Goal: Task Accomplishment & Management: Manage account settings

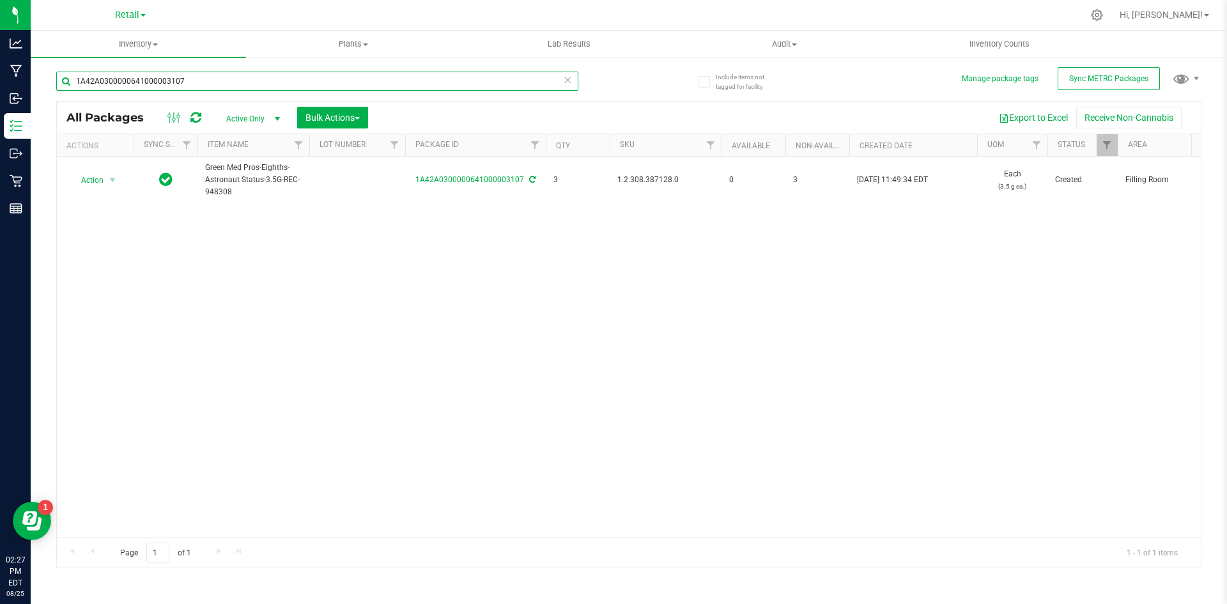
click at [204, 90] on input "1A42A0300000641000003107" at bounding box center [317, 81] width 522 height 19
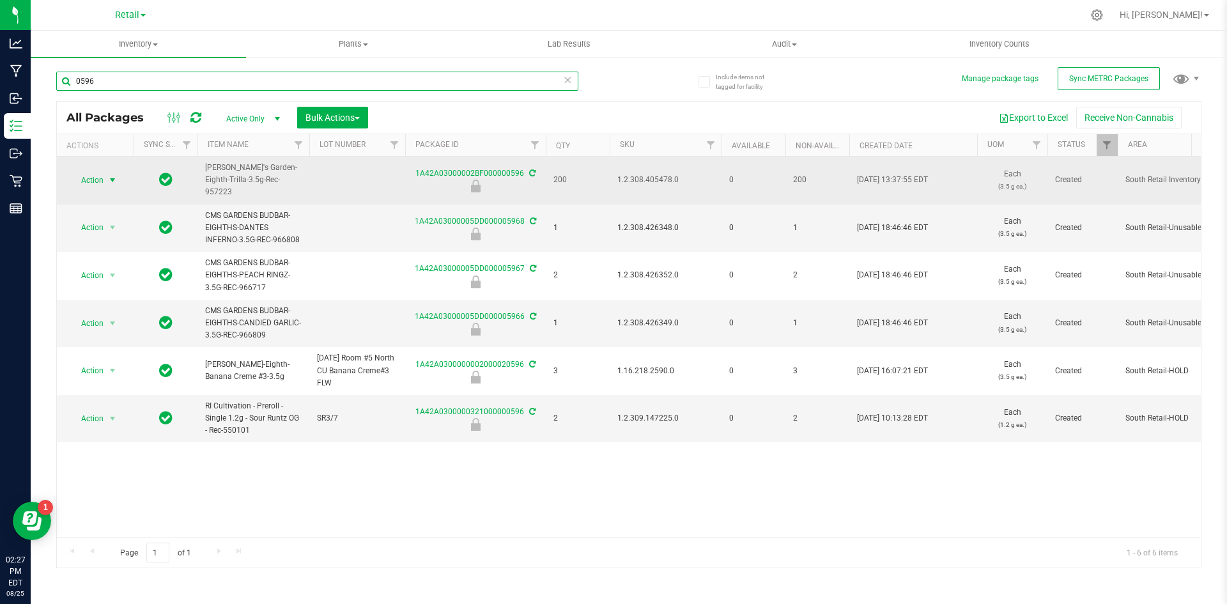
type input "0596"
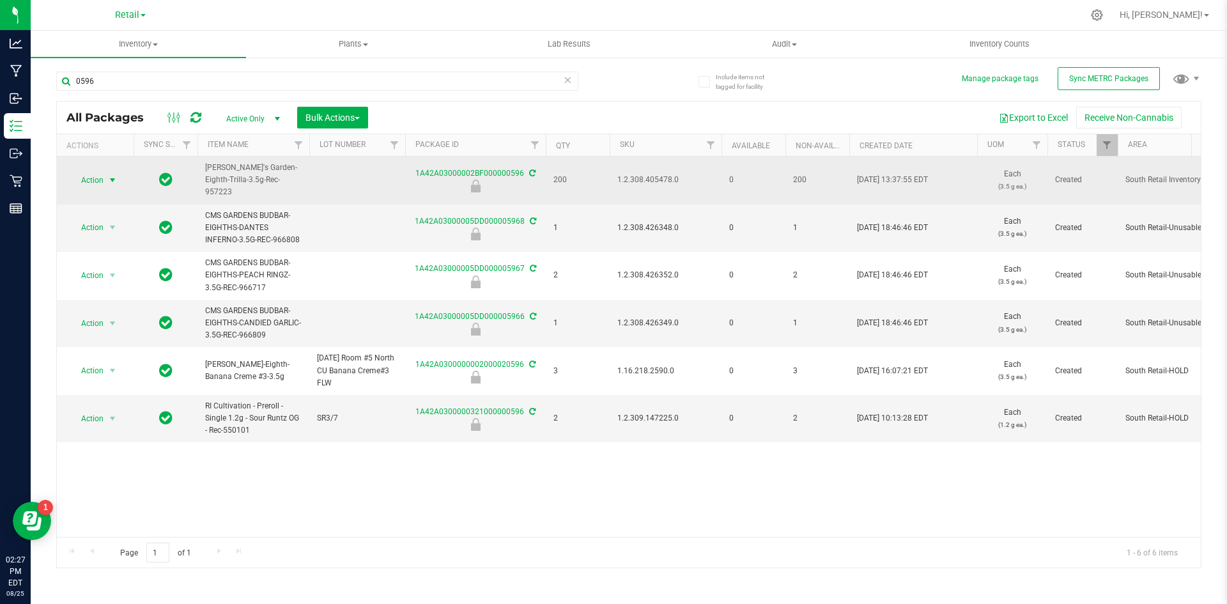
click at [97, 179] on span "Action" at bounding box center [87, 180] width 34 height 18
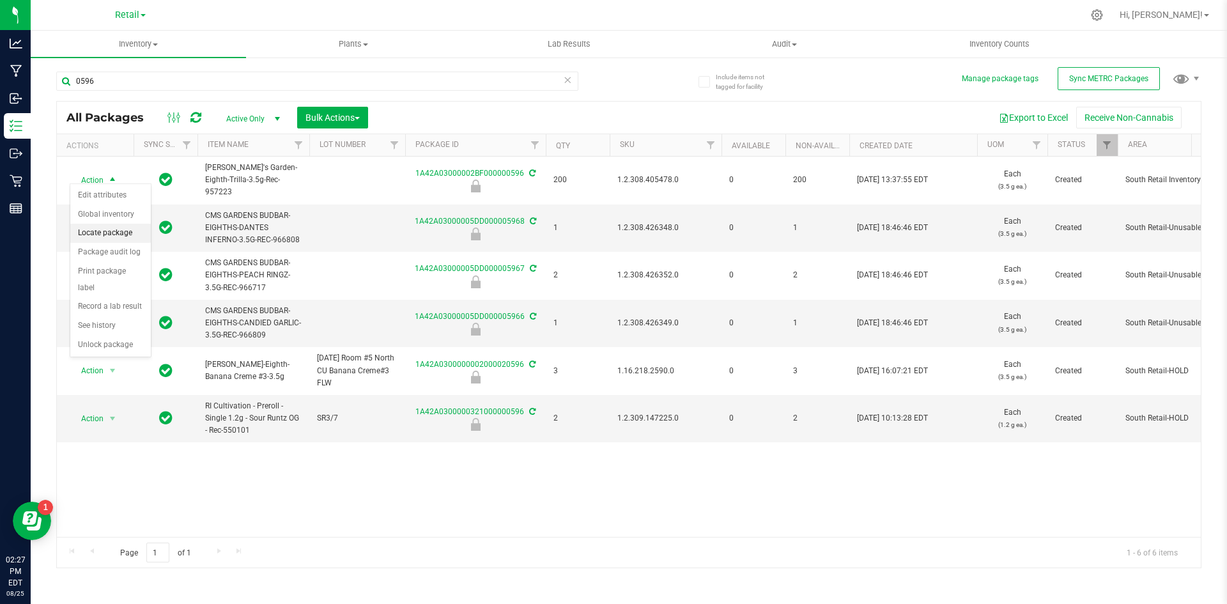
click at [125, 233] on li "Locate package" at bounding box center [110, 233] width 80 height 19
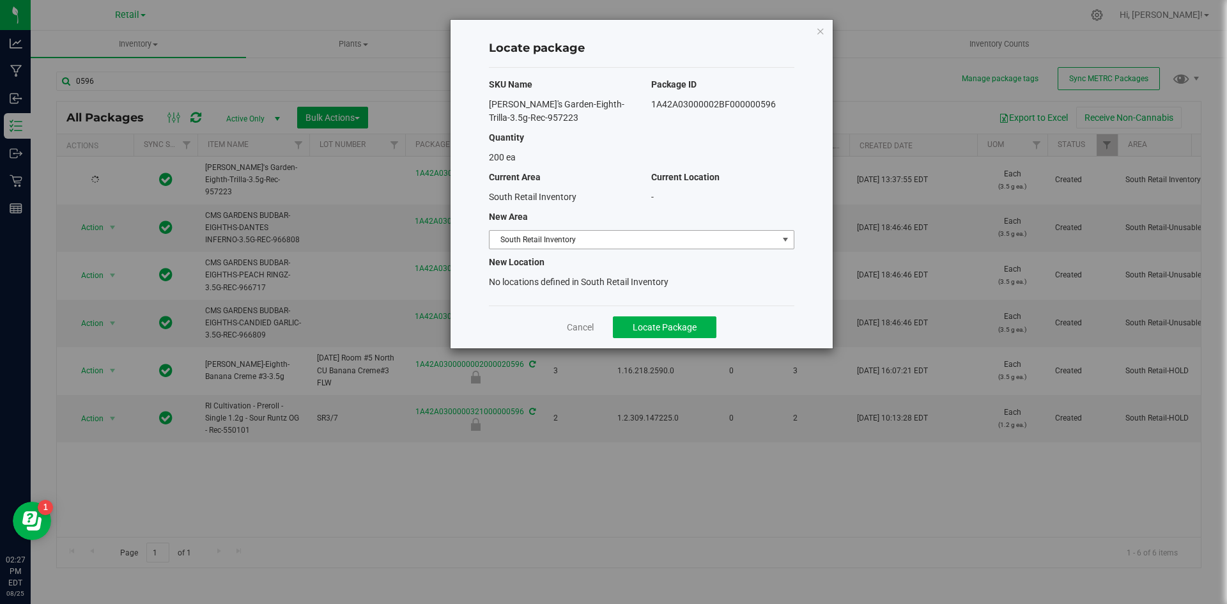
click at [548, 236] on span "South Retail Inventory" at bounding box center [633, 240] width 288 height 18
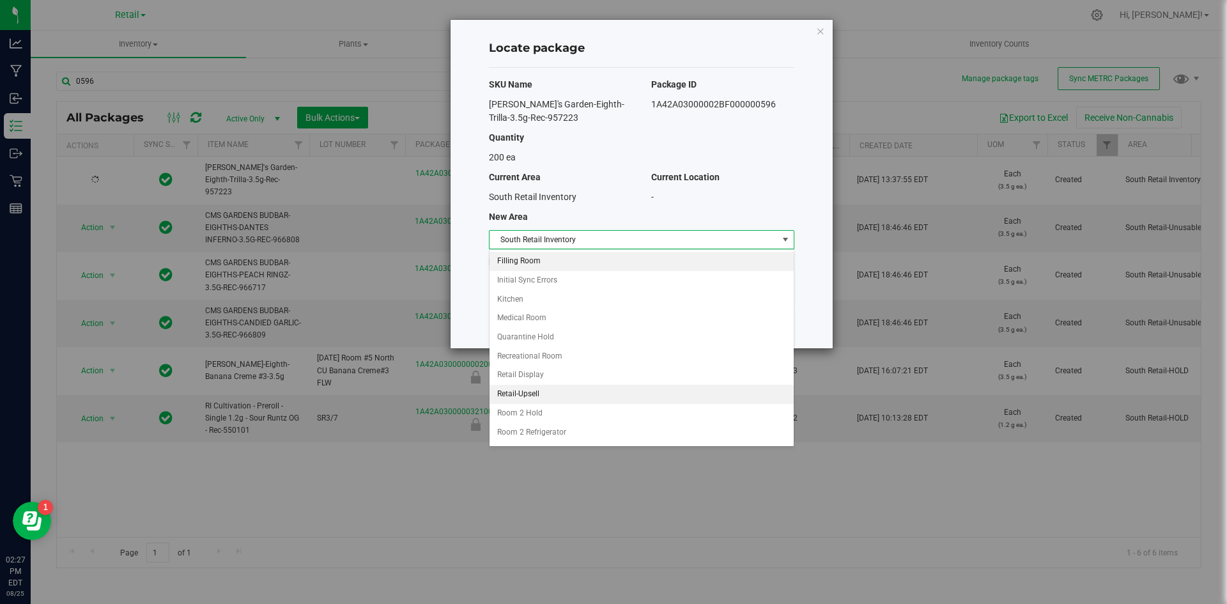
click at [562, 261] on li "Filling Room" at bounding box center [641, 261] width 304 height 19
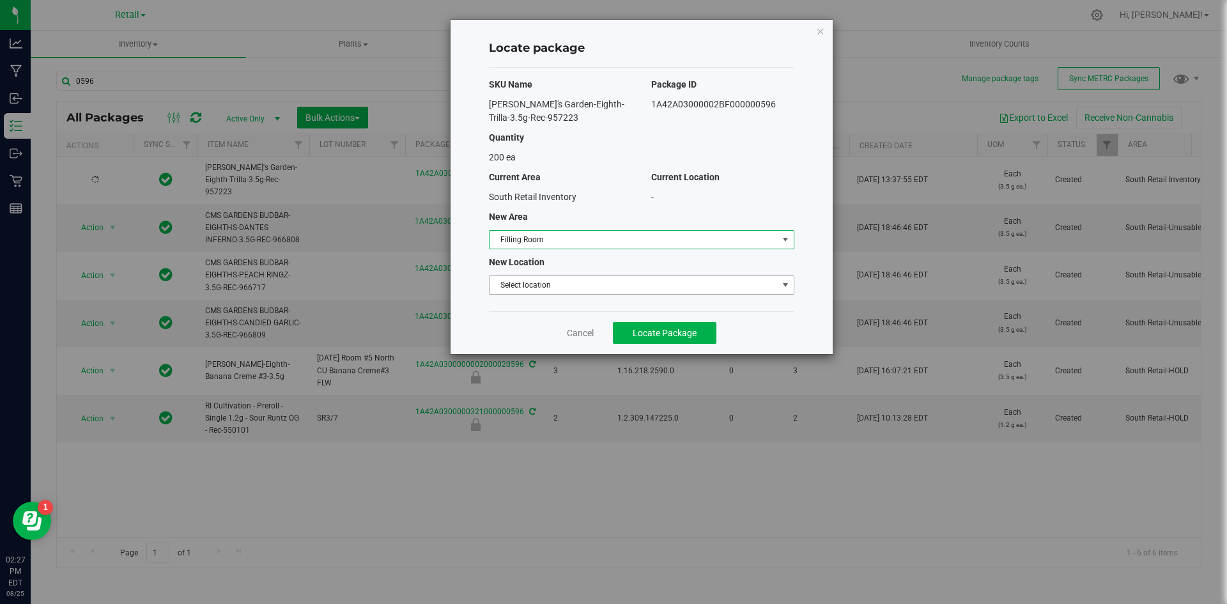
click at [557, 279] on span "Select location" at bounding box center [633, 285] width 288 height 18
click at [552, 304] on li "Filling room" at bounding box center [641, 306] width 304 height 19
click at [617, 328] on button "Locate Package" at bounding box center [664, 333] width 103 height 22
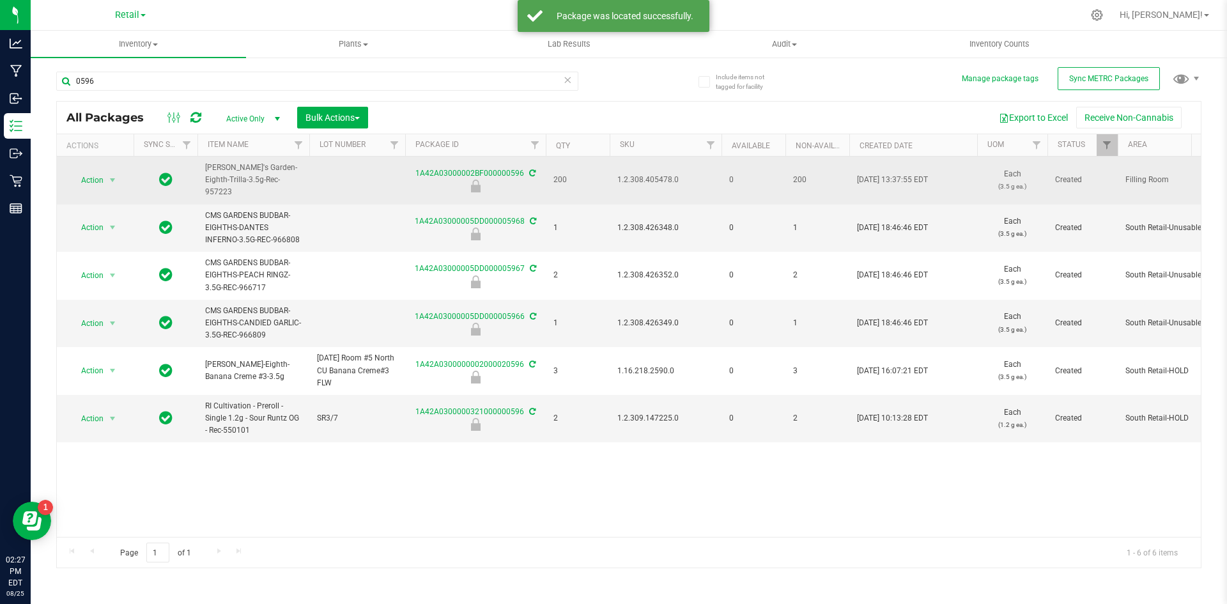
click at [650, 174] on span "1.2.308.405478.0" at bounding box center [665, 180] width 96 height 12
copy span "1.2.308.405478.0"
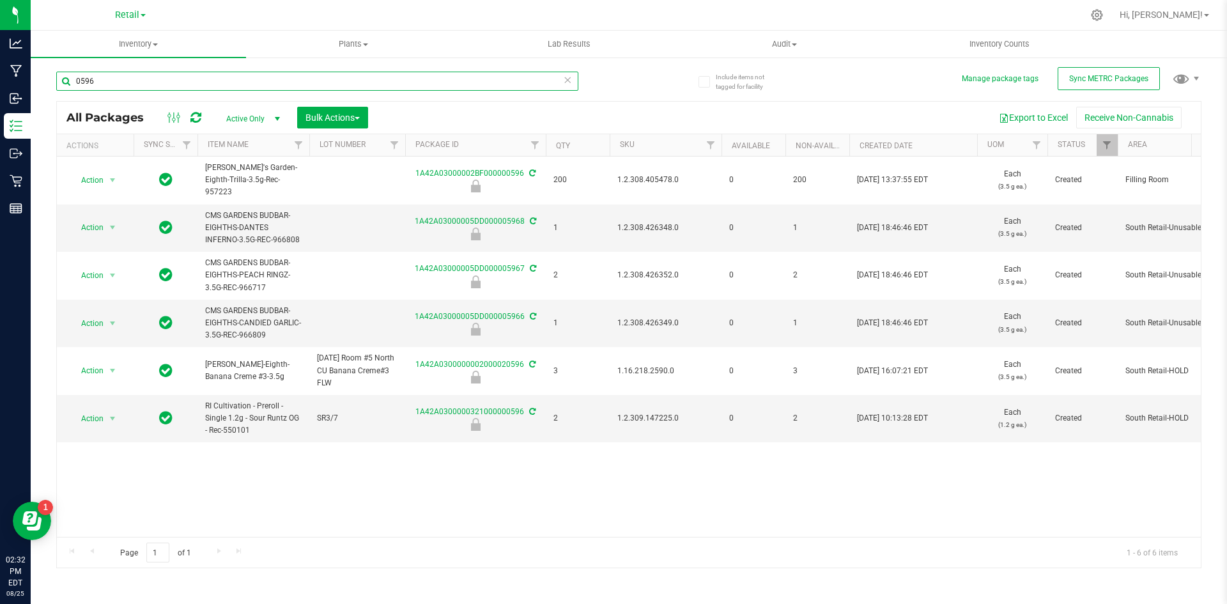
click at [144, 89] on input "0596" at bounding box center [317, 81] width 522 height 19
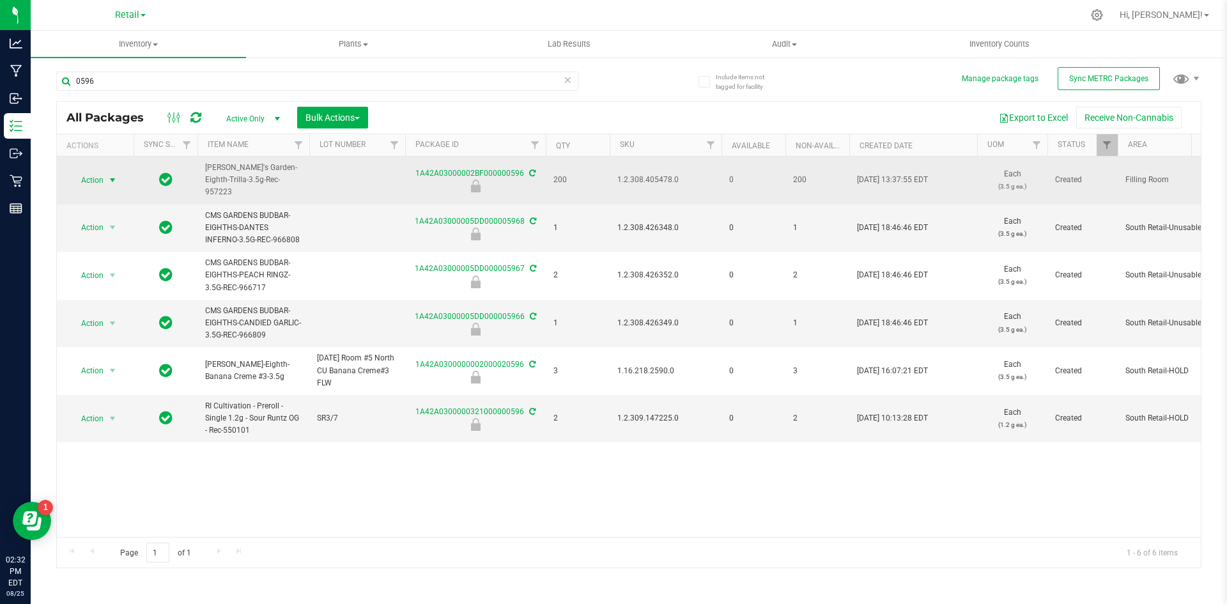
click at [91, 172] on span "Action" at bounding box center [87, 180] width 34 height 18
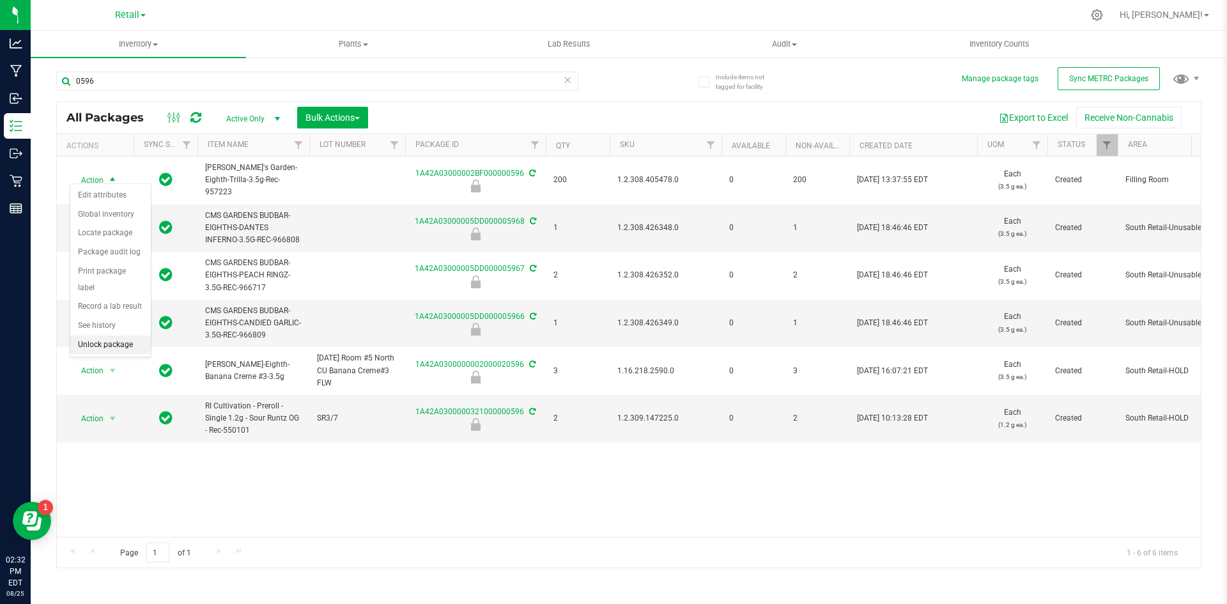
click at [96, 335] on li "Unlock package" at bounding box center [110, 344] width 80 height 19
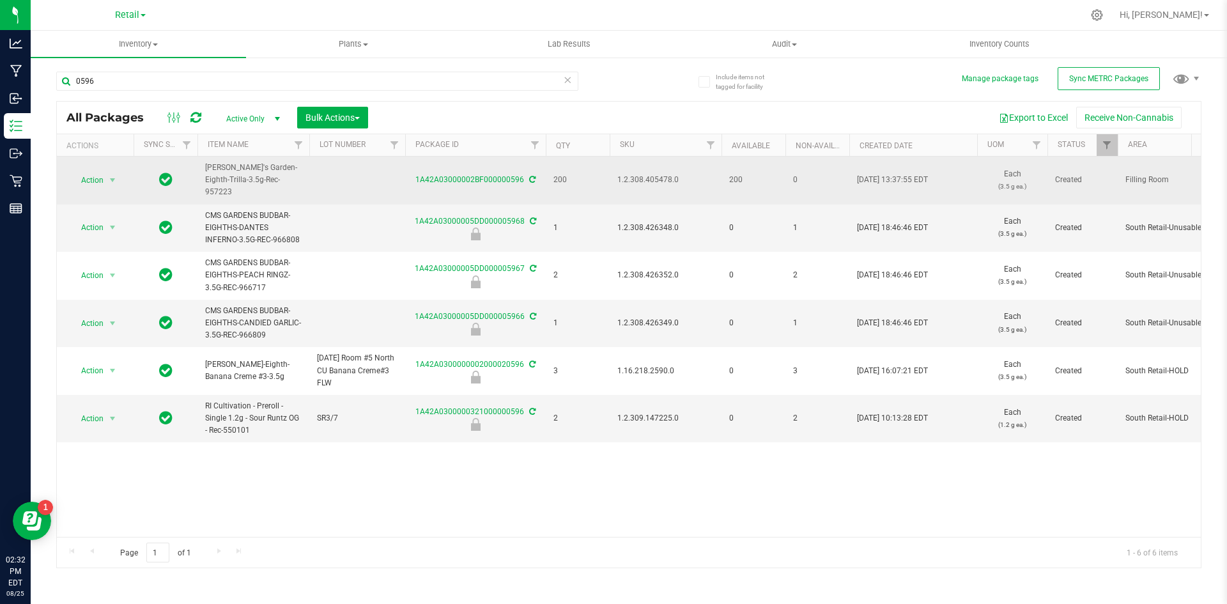
click at [645, 176] on span "1.2.308.405478.0" at bounding box center [665, 180] width 96 height 12
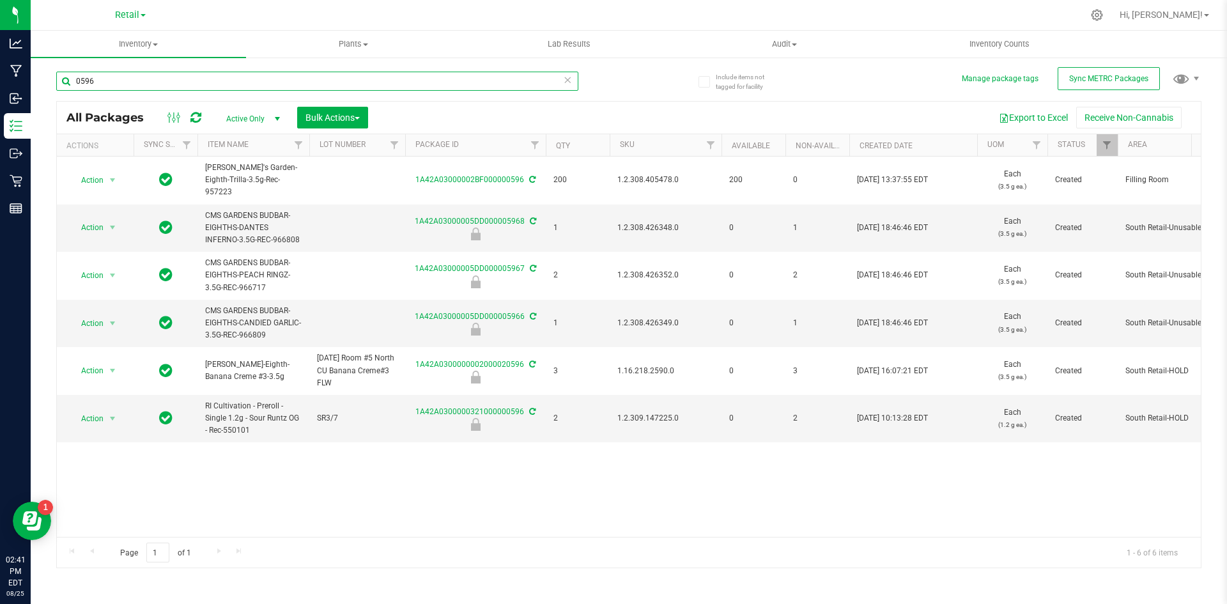
click at [128, 84] on input "0596" at bounding box center [317, 81] width 522 height 19
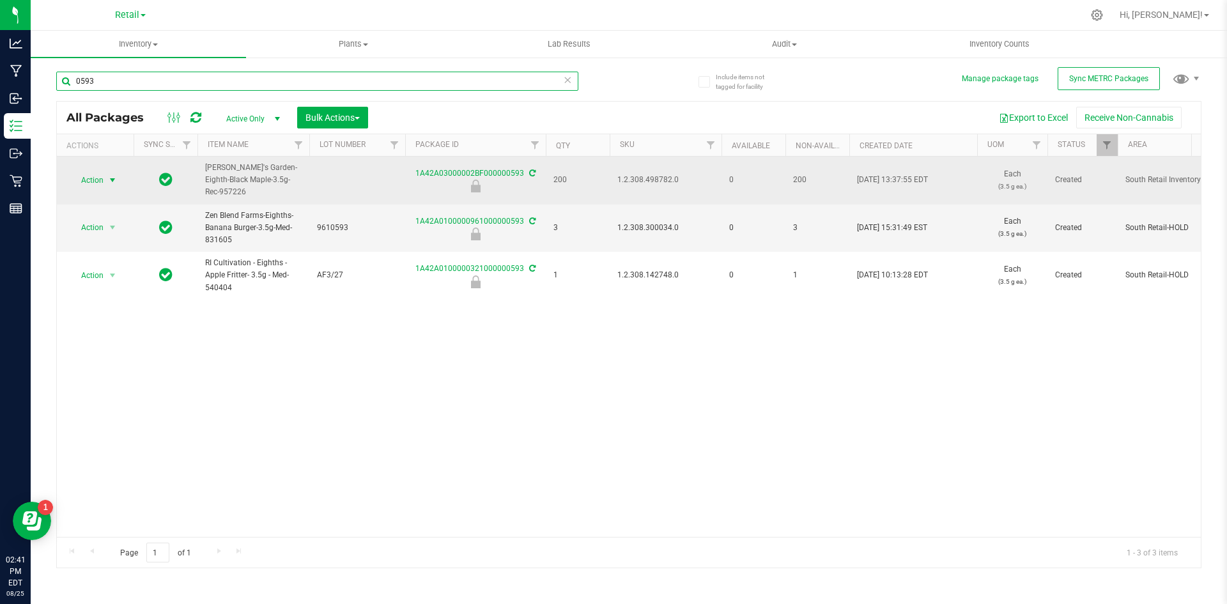
type input "0593"
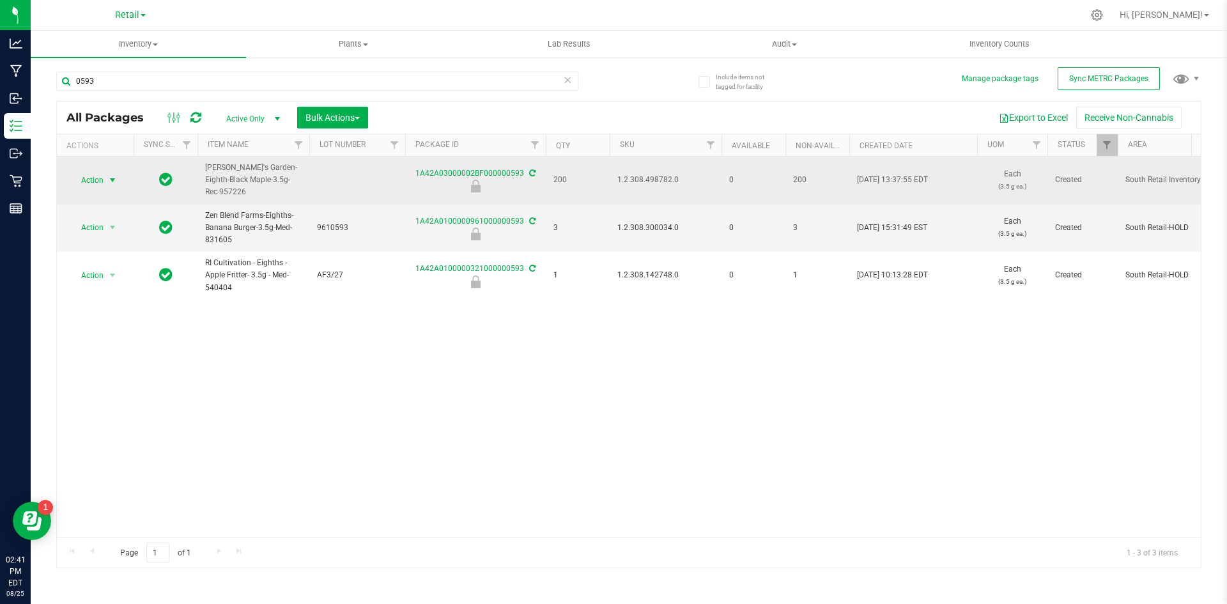
click at [112, 178] on span "select" at bounding box center [112, 180] width 10 height 10
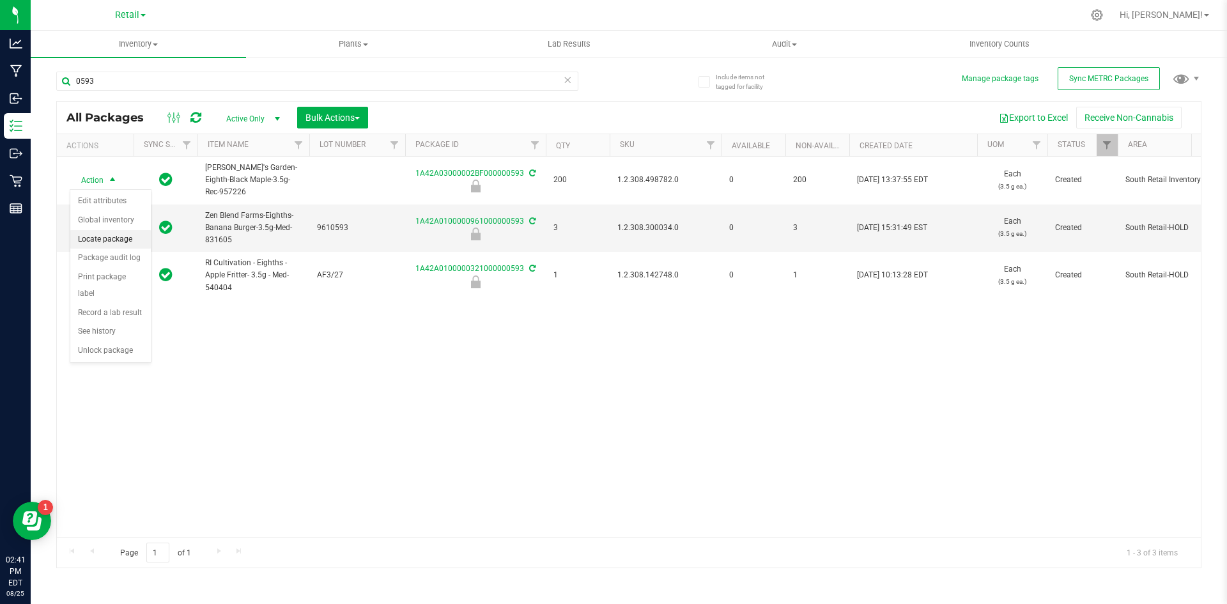
click at [123, 244] on li "Locate package" at bounding box center [110, 239] width 80 height 19
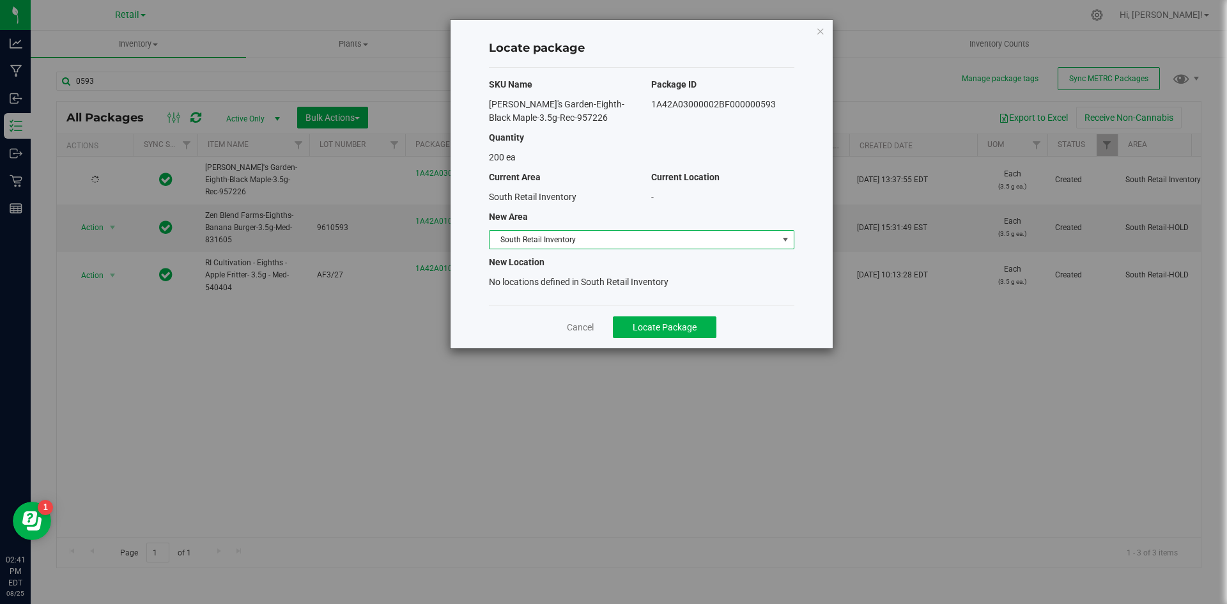
click at [542, 236] on span "South Retail Inventory" at bounding box center [633, 240] width 288 height 18
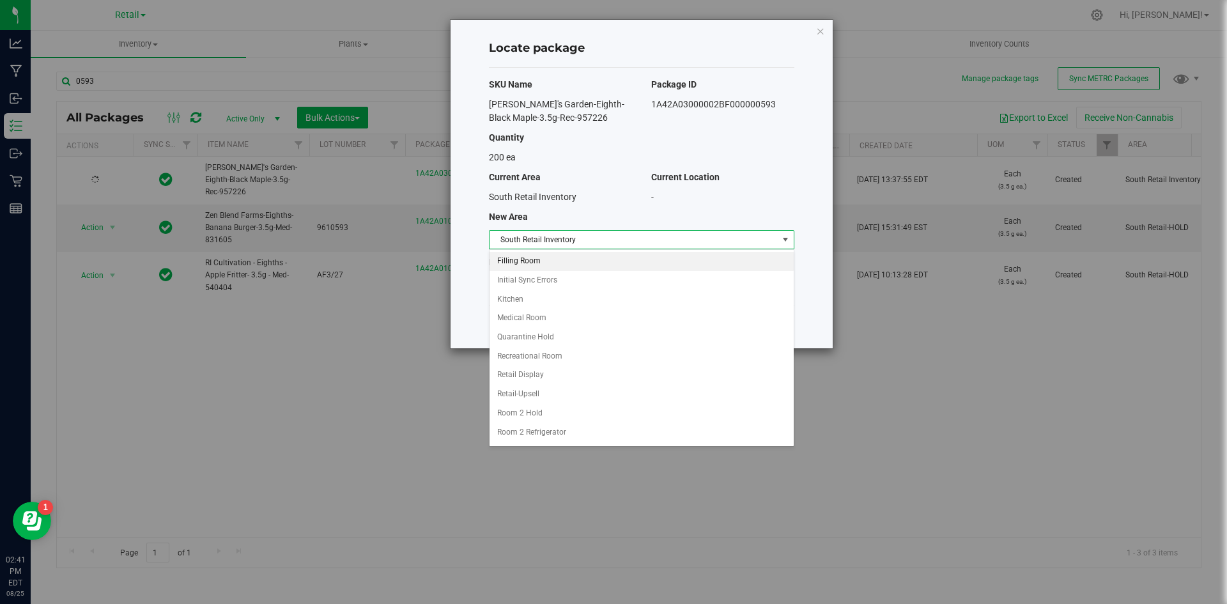
click at [542, 261] on li "Filling Room" at bounding box center [641, 261] width 304 height 19
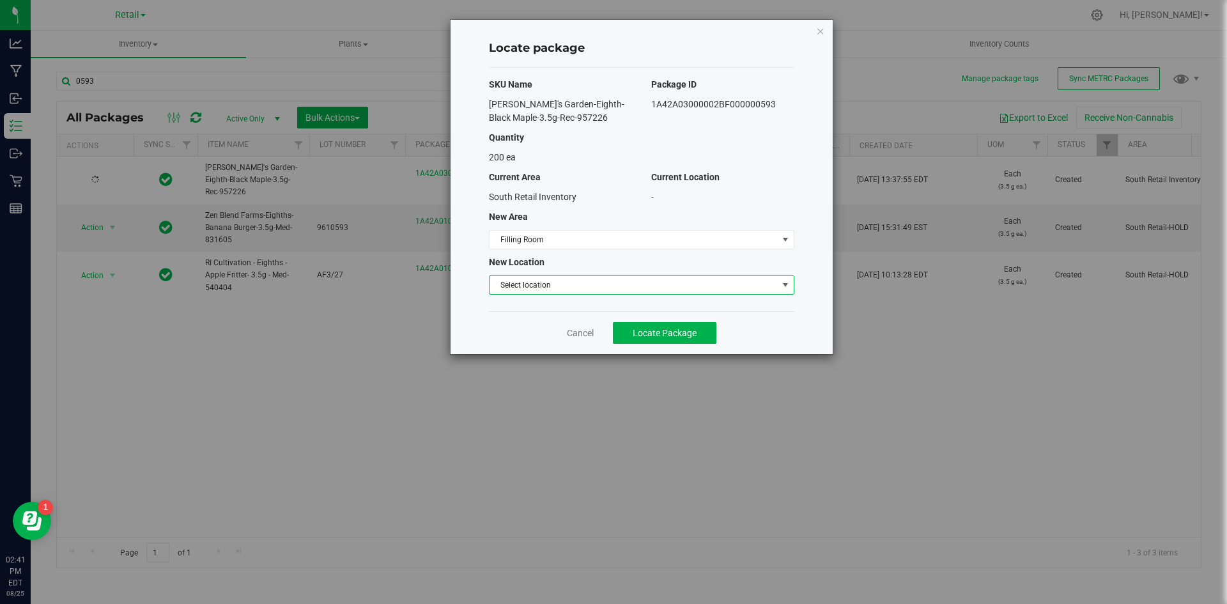
click at [542, 284] on span "Select location" at bounding box center [633, 285] width 288 height 18
click at [527, 306] on li "Filling room" at bounding box center [641, 306] width 304 height 19
click at [650, 325] on button "Locate Package" at bounding box center [664, 333] width 103 height 22
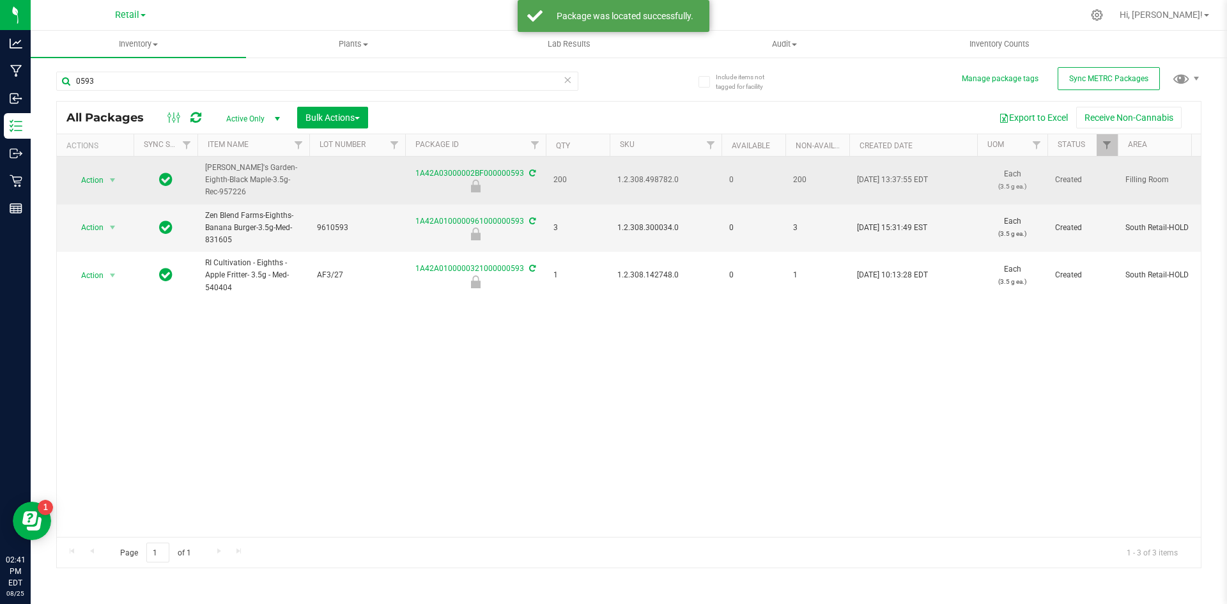
click at [669, 183] on span "1.2.308.498782.0" at bounding box center [665, 180] width 96 height 12
copy span "1.2.308.498782.0"
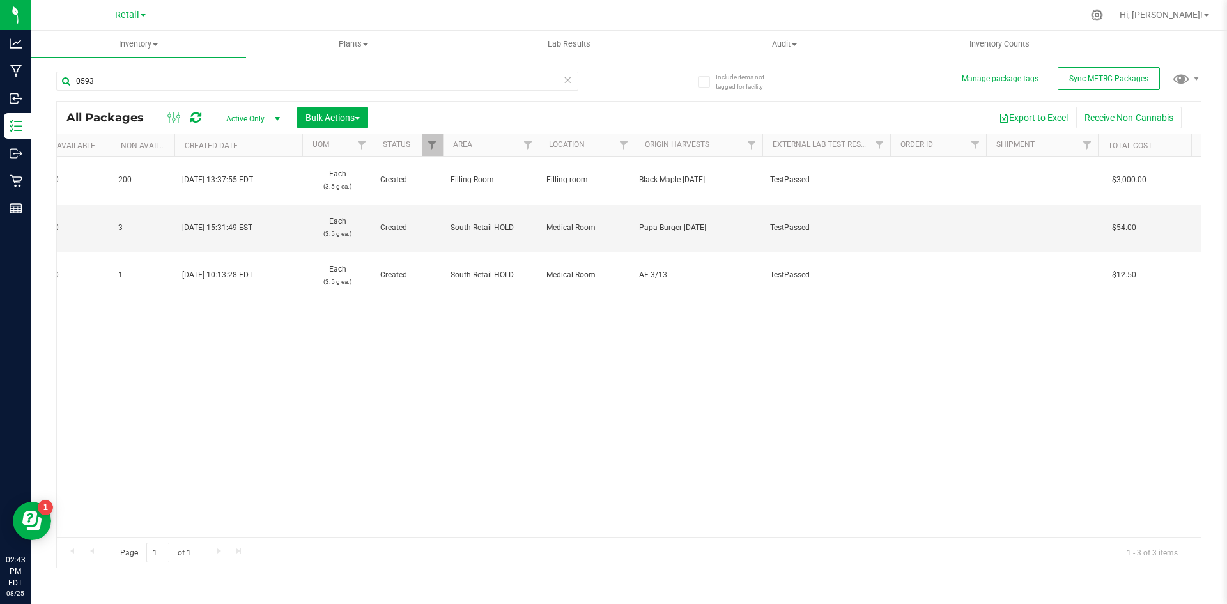
scroll to position [0, 1911]
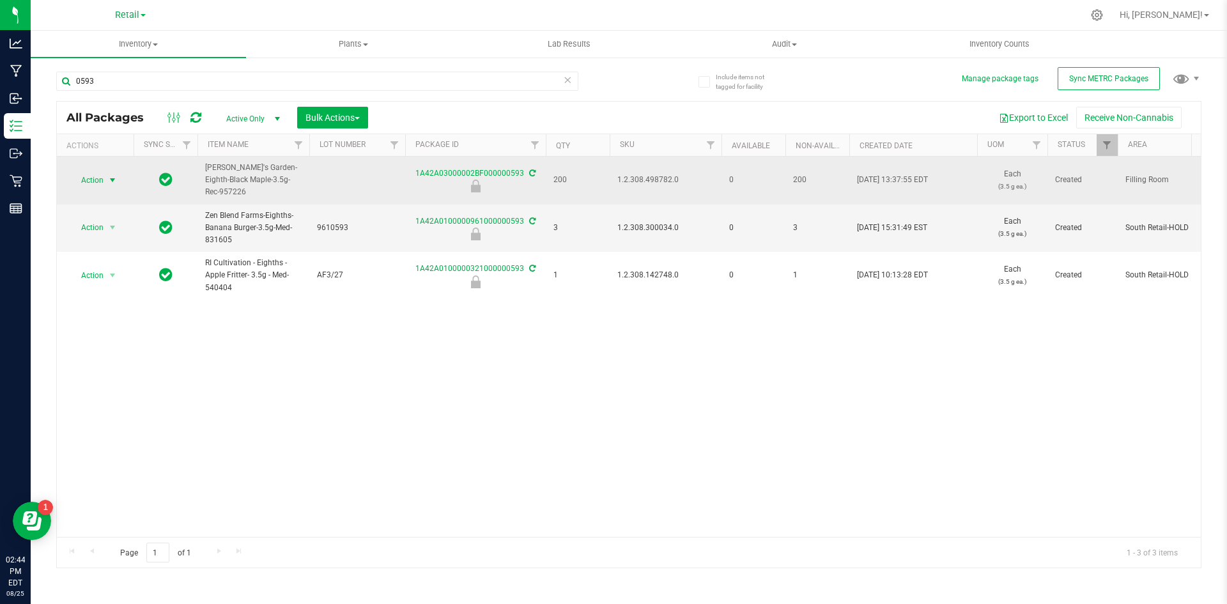
click at [76, 180] on span "Action" at bounding box center [87, 180] width 34 height 18
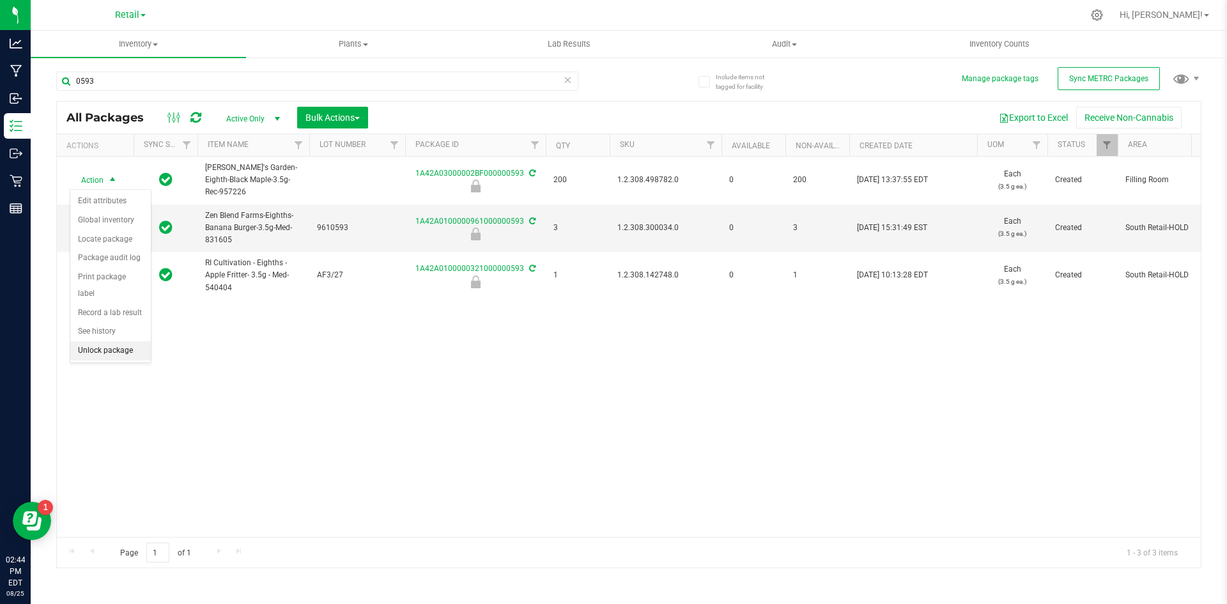
click at [111, 341] on li "Unlock package" at bounding box center [110, 350] width 80 height 19
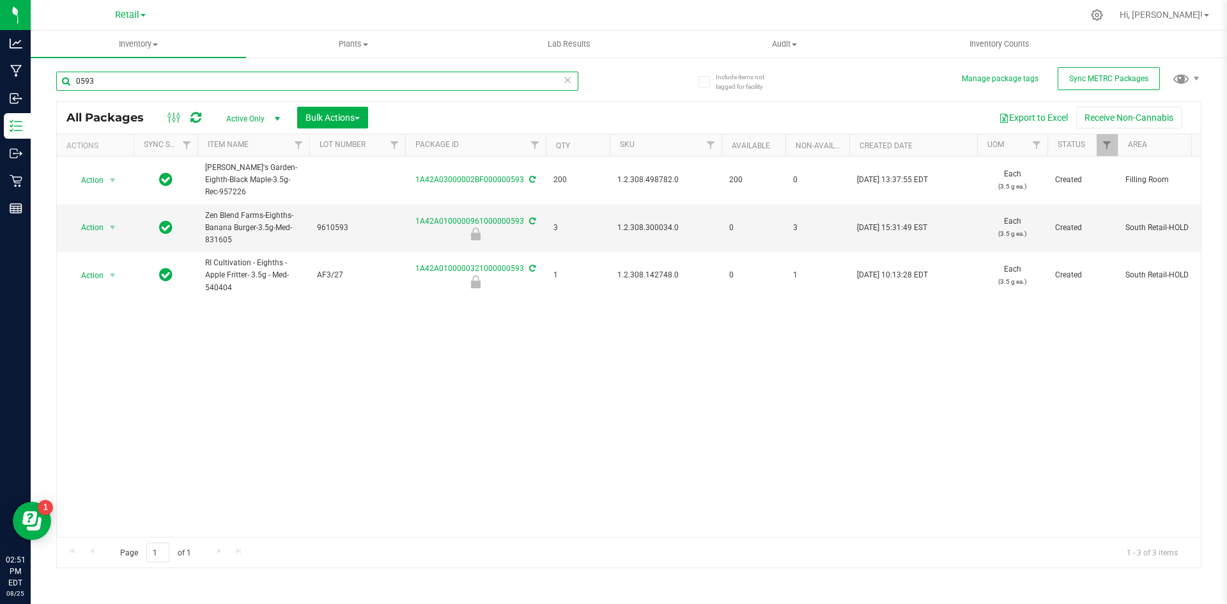
click at [148, 80] on input "0593" at bounding box center [317, 81] width 522 height 19
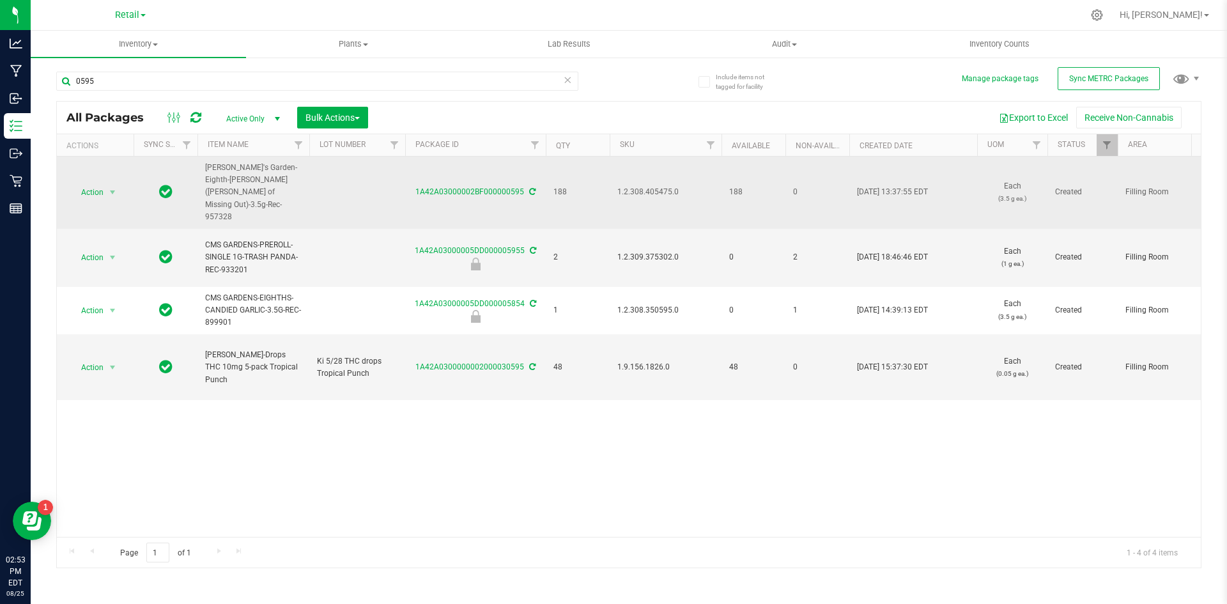
click at [650, 186] on span "1.2.308.405475.0" at bounding box center [665, 192] width 96 height 12
copy span "1.2.308.405475.0"
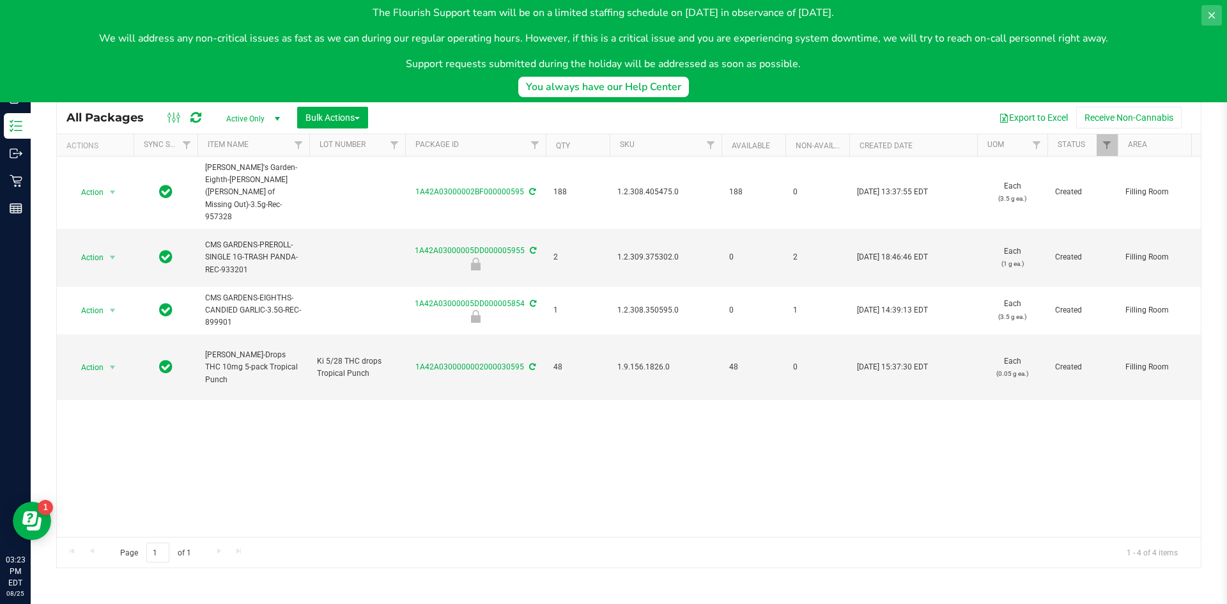
click at [1207, 14] on icon at bounding box center [1211, 15] width 10 height 10
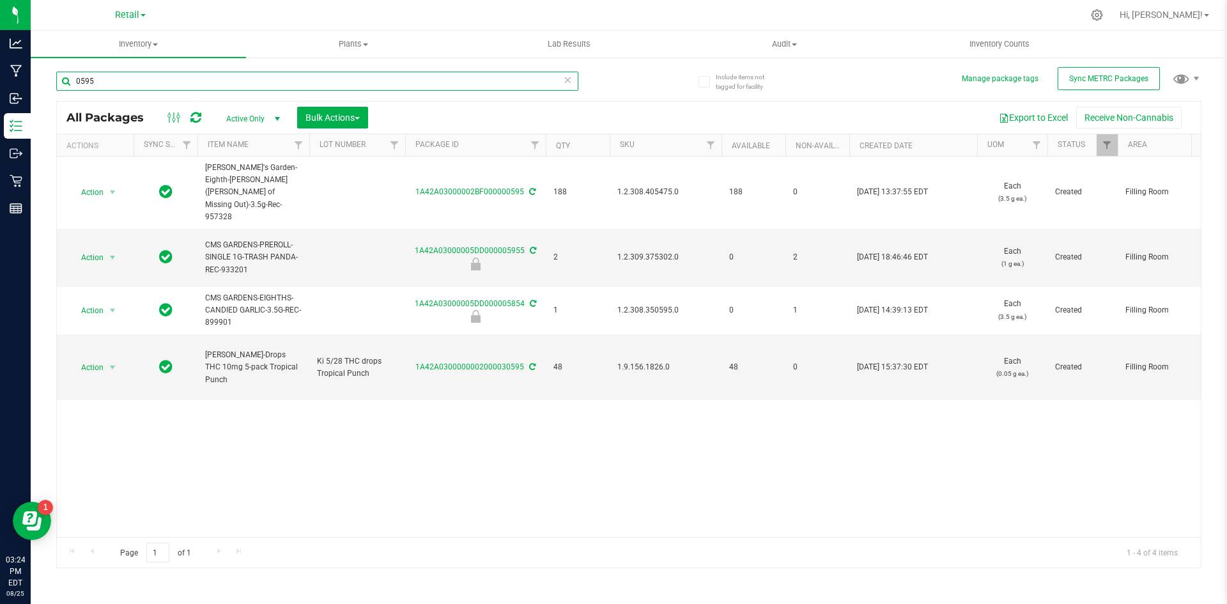
click at [132, 80] on input "0595" at bounding box center [317, 81] width 522 height 19
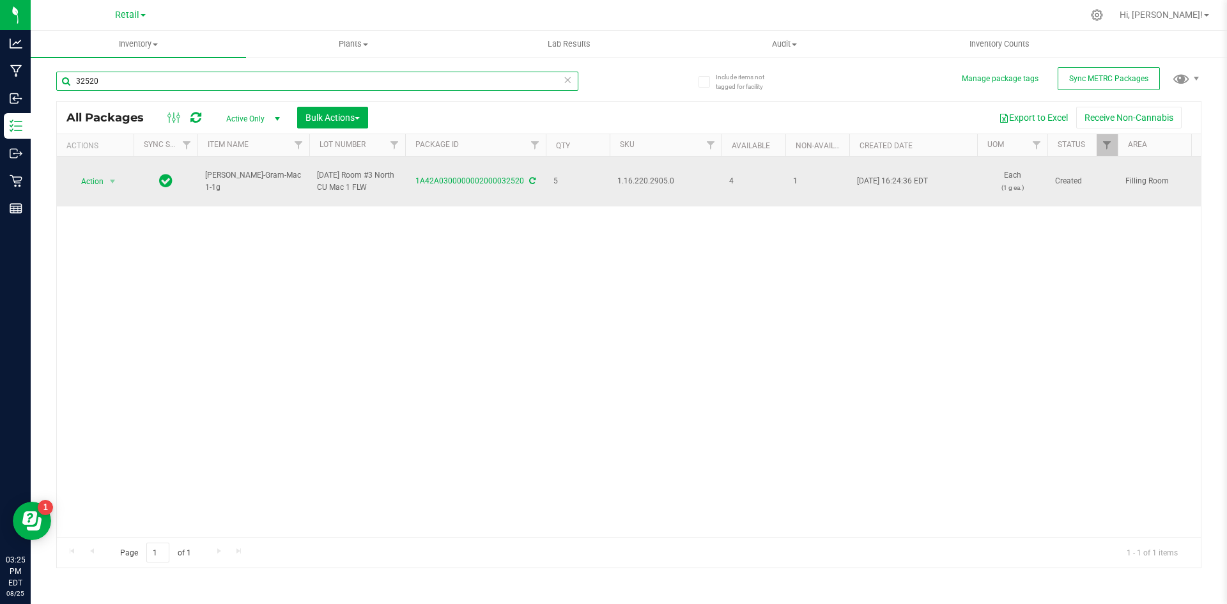
type input "32520"
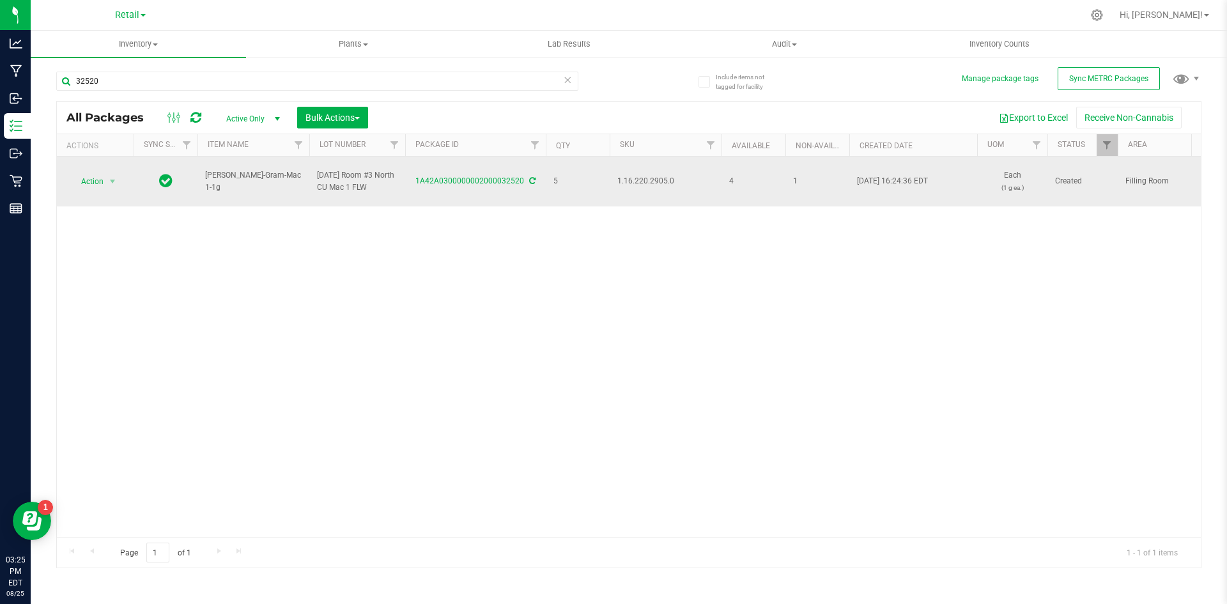
click at [659, 178] on span "1.16.220.2905.0" at bounding box center [665, 181] width 96 height 12
copy span "1.16.220.2905.0"
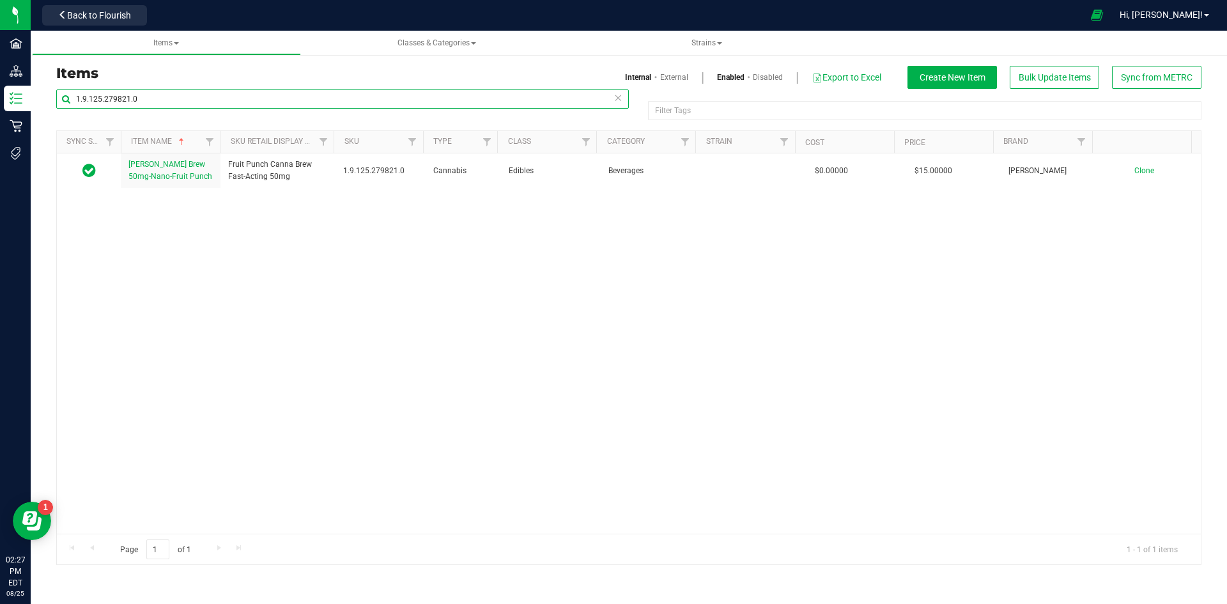
click at [142, 91] on input "1.9.125.279821.0" at bounding box center [342, 98] width 572 height 19
paste input "2.308.405478"
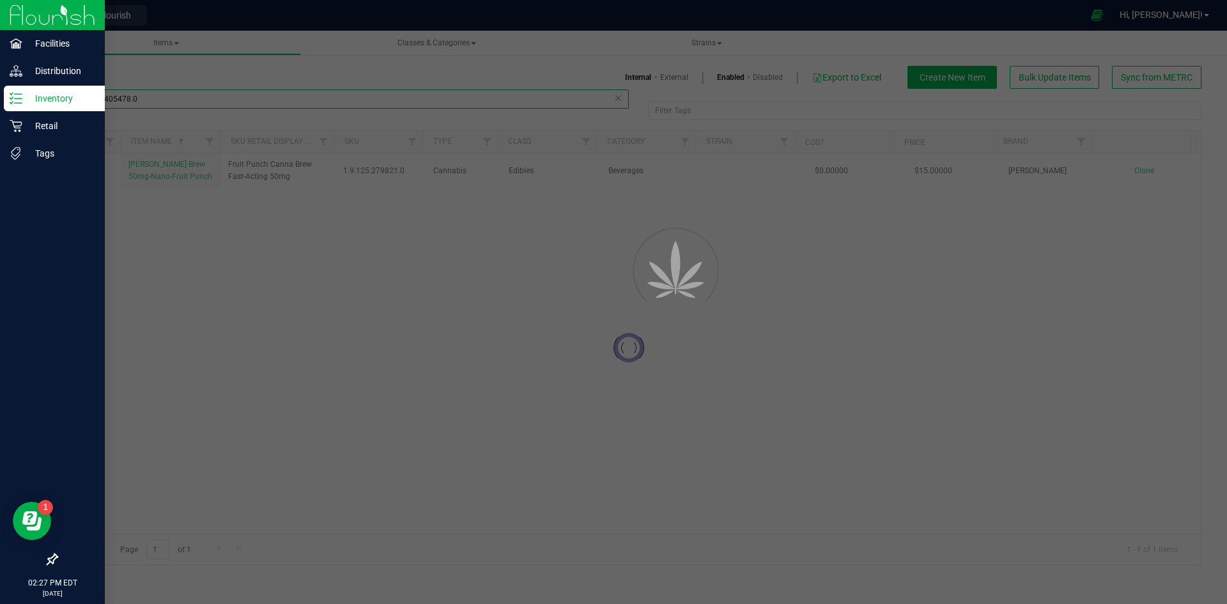
type input "1.2.308.405478.0"
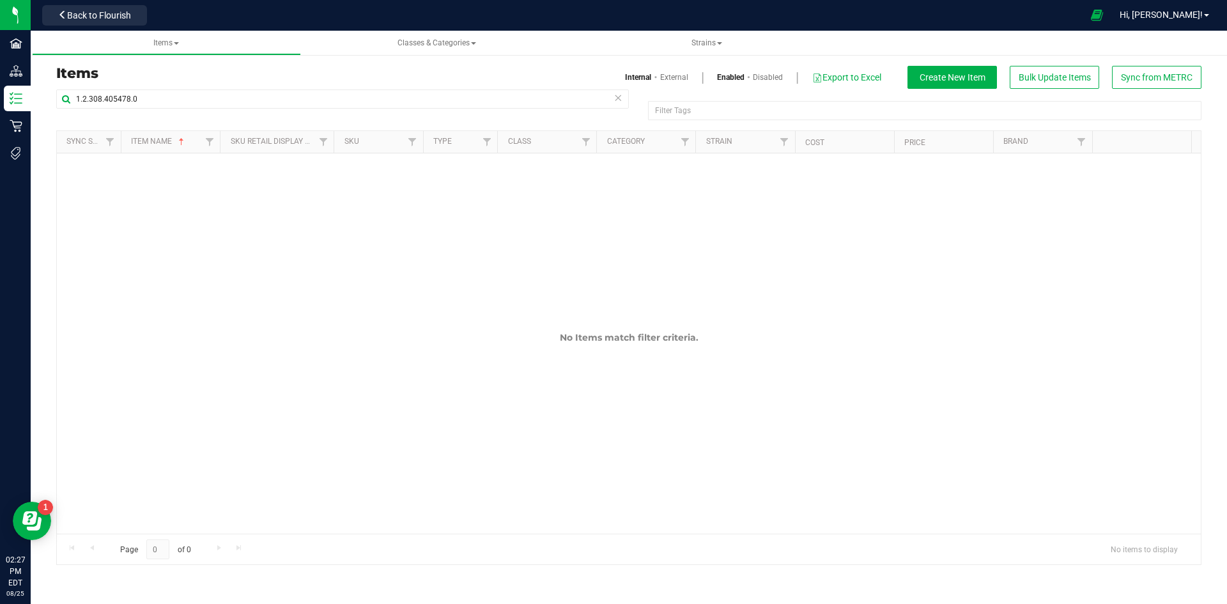
click at [675, 81] on link "External" at bounding box center [674, 77] width 28 height 11
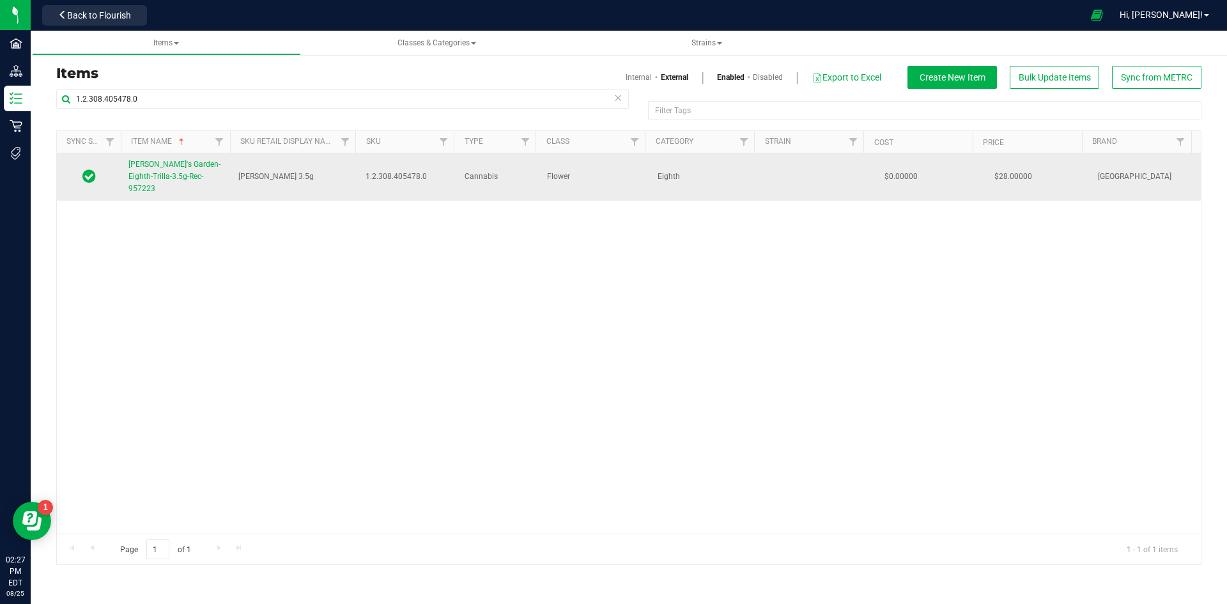
click at [149, 176] on span "[PERSON_NAME]'s Garden-Eighth-Trilla-3.5g-Rec-957223" at bounding box center [174, 176] width 92 height 33
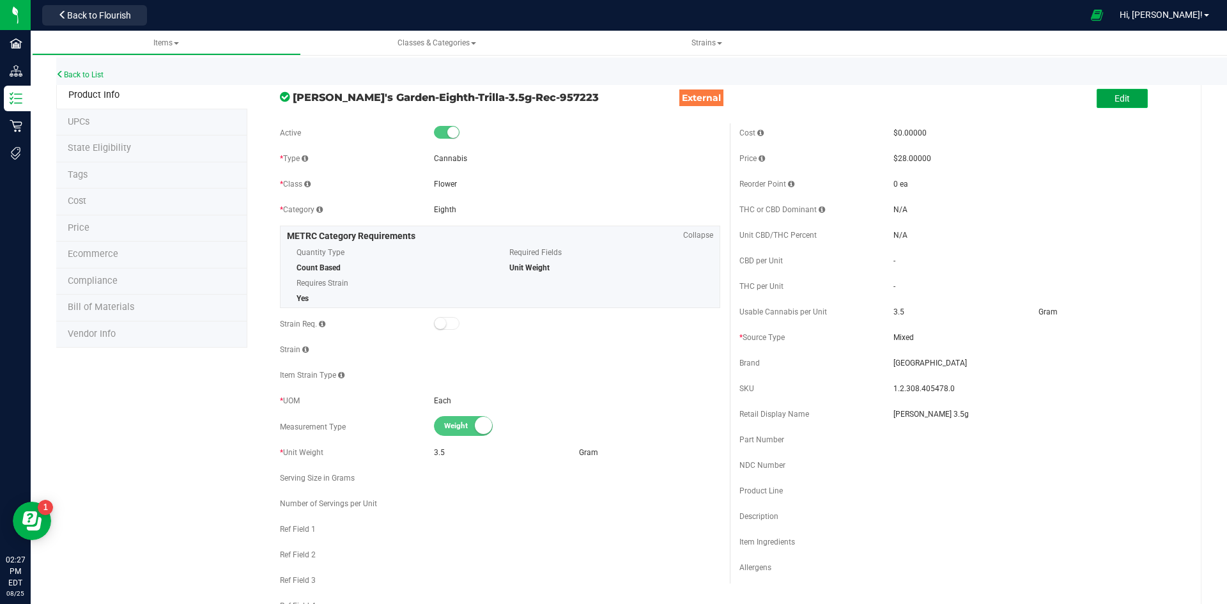
click at [1114, 99] on span "Edit" at bounding box center [1121, 98] width 15 height 10
click at [902, 409] on input "[PERSON_NAME] 3.5g" at bounding box center [1036, 413] width 286 height 19
click at [941, 411] on input "Trilla 3.5g" at bounding box center [1036, 413] width 286 height 19
type input "Trilla 3.5g-20"
click at [1046, 470] on input "text" at bounding box center [1036, 476] width 286 height 19
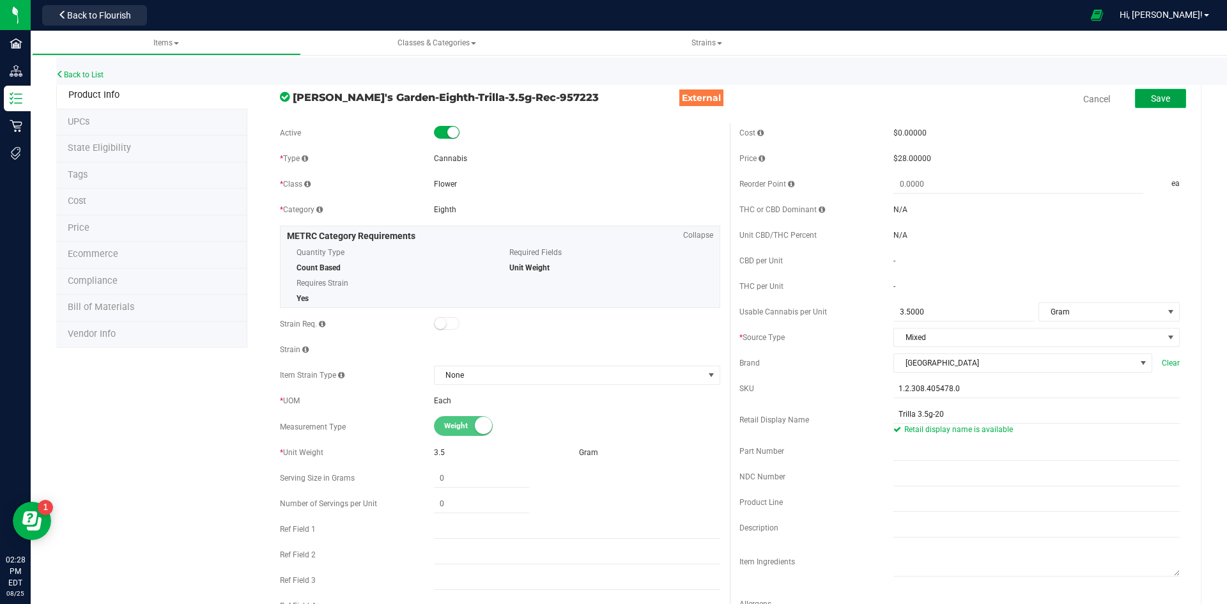
click at [1156, 97] on span "Save" at bounding box center [1160, 98] width 19 height 10
click at [116, 231] on li "Price" at bounding box center [151, 228] width 191 height 27
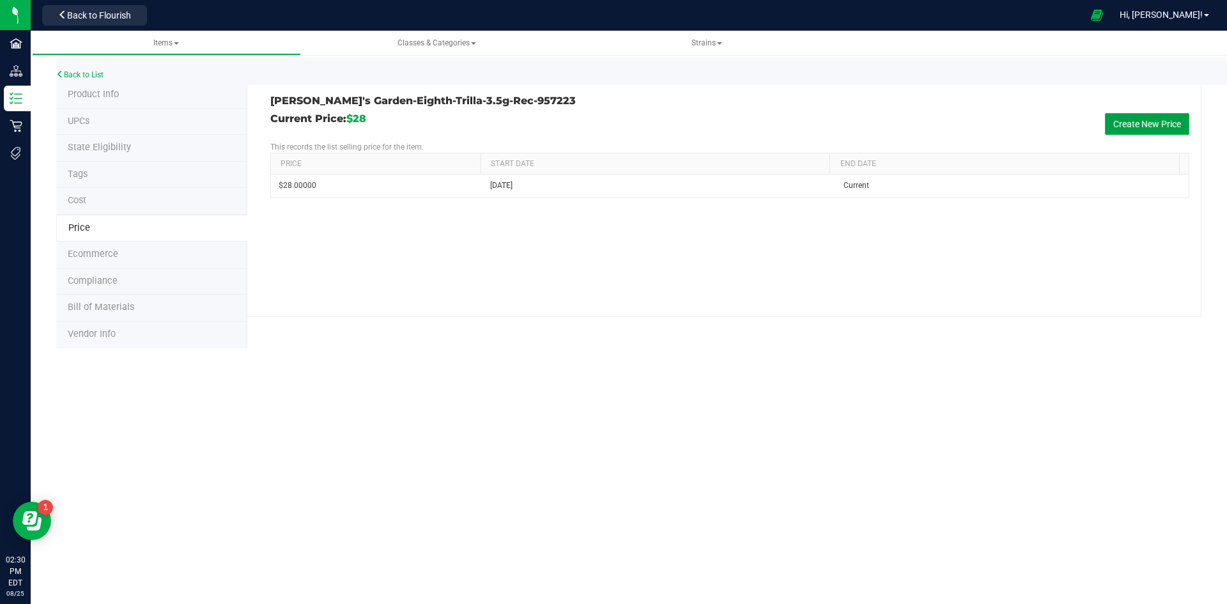
click at [1106, 129] on button "Create New Price" at bounding box center [1147, 124] width 84 height 22
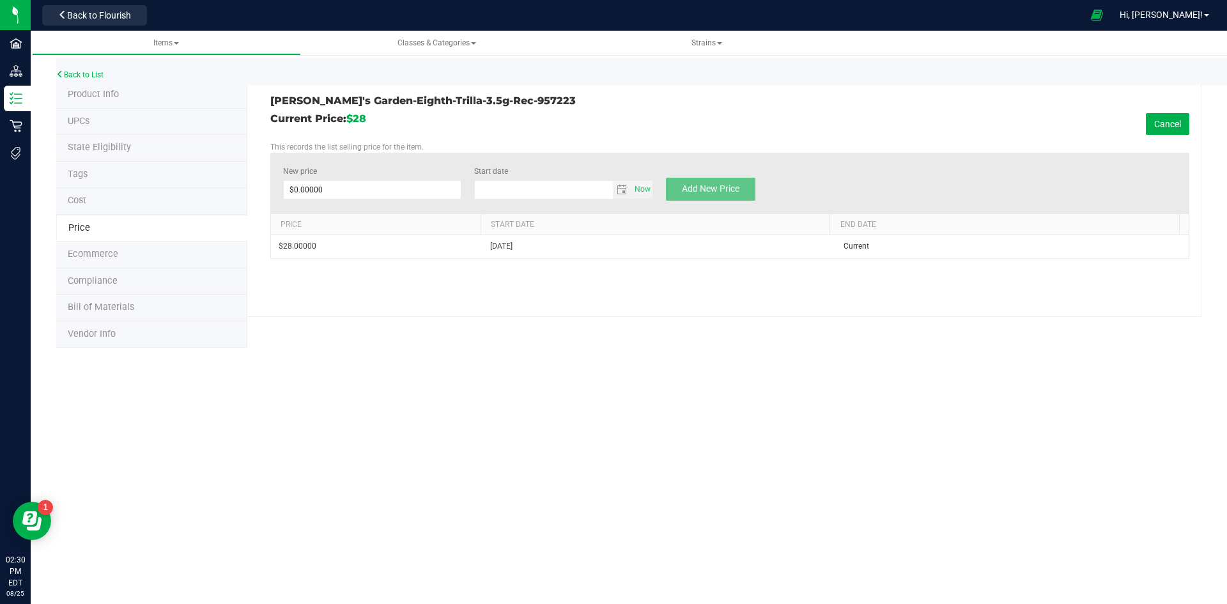
type input "8/25/2025"
click at [349, 198] on span at bounding box center [372, 189] width 179 height 19
type input "18"
click at [753, 195] on button "Add New Price" at bounding box center [710, 189] width 89 height 23
type input "$0.00000"
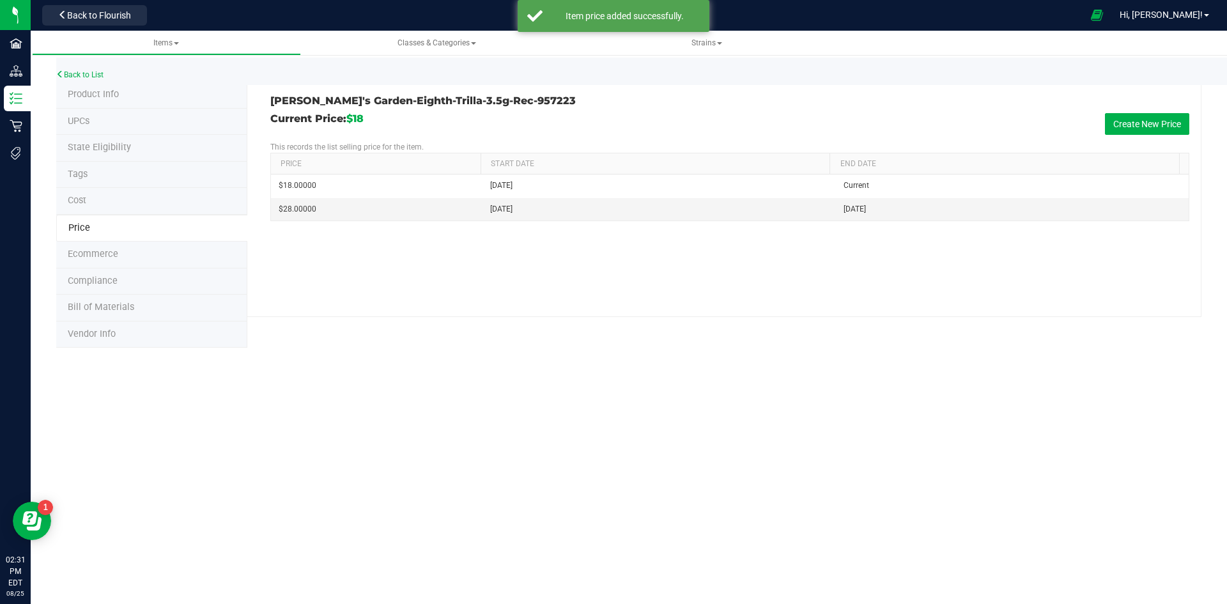
click at [111, 100] on span "Product Info" at bounding box center [93, 94] width 51 height 11
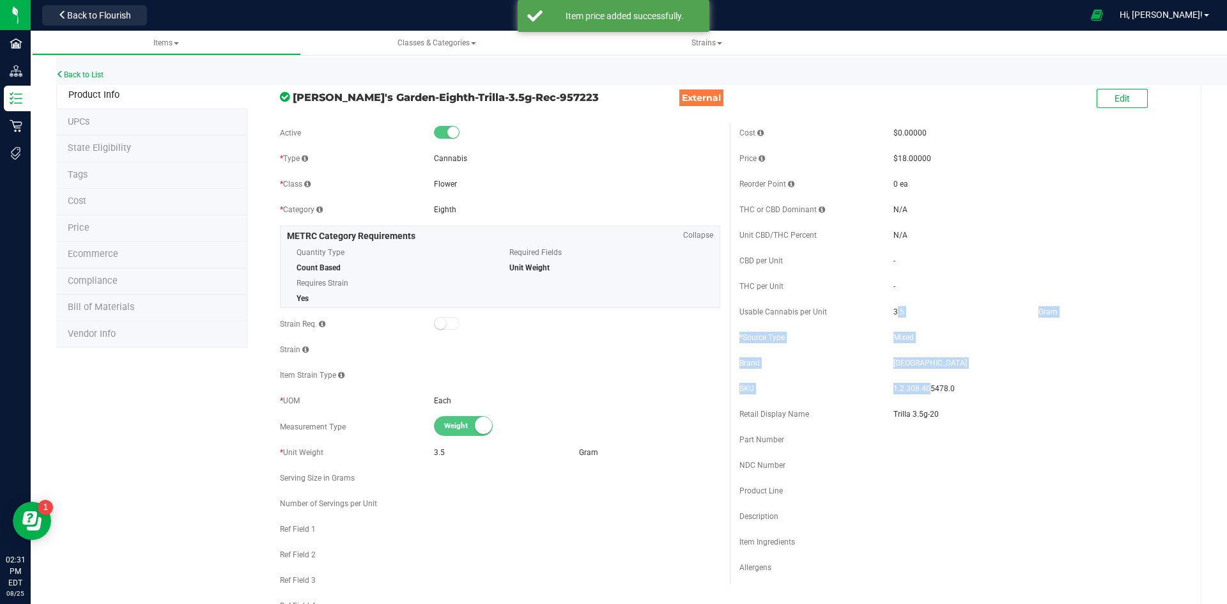
drag, startPoint x: 891, startPoint y: 316, endPoint x: 922, endPoint y: 397, distance: 87.6
click at [924, 388] on div "Cost $0.00000 Price $18.00000 Reorder Point 0 ea THC or CBD Dominant - - 3.5" at bounding box center [959, 353] width 459 height 460
click at [944, 458] on div "NDC Number" at bounding box center [959, 464] width 440 height 19
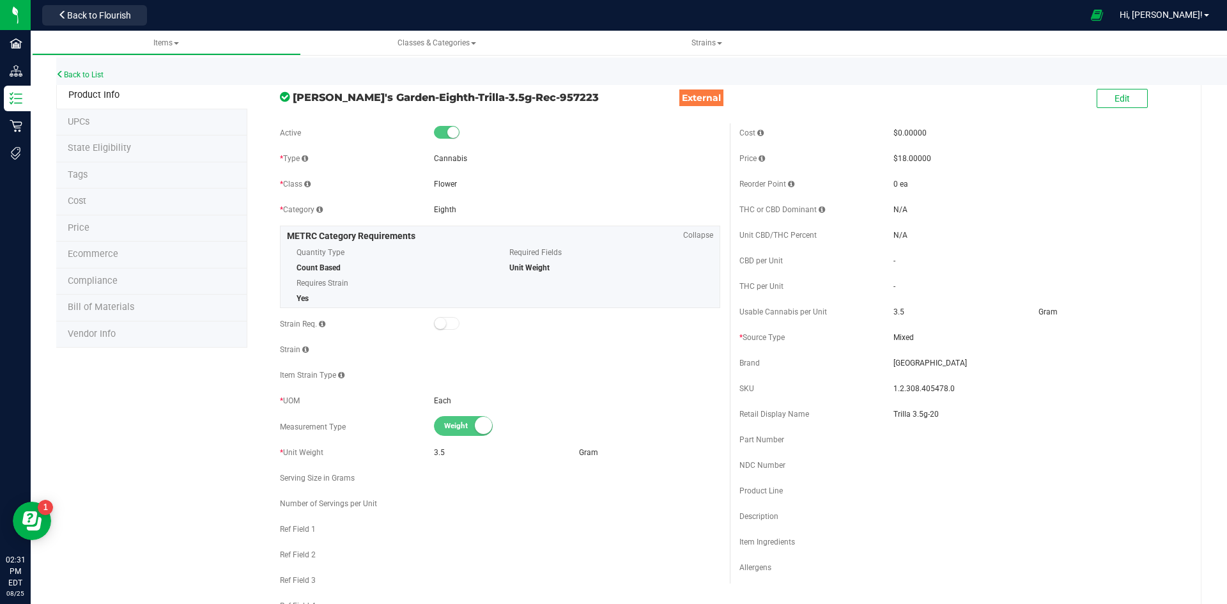
click at [117, 226] on li "Price" at bounding box center [151, 228] width 191 height 27
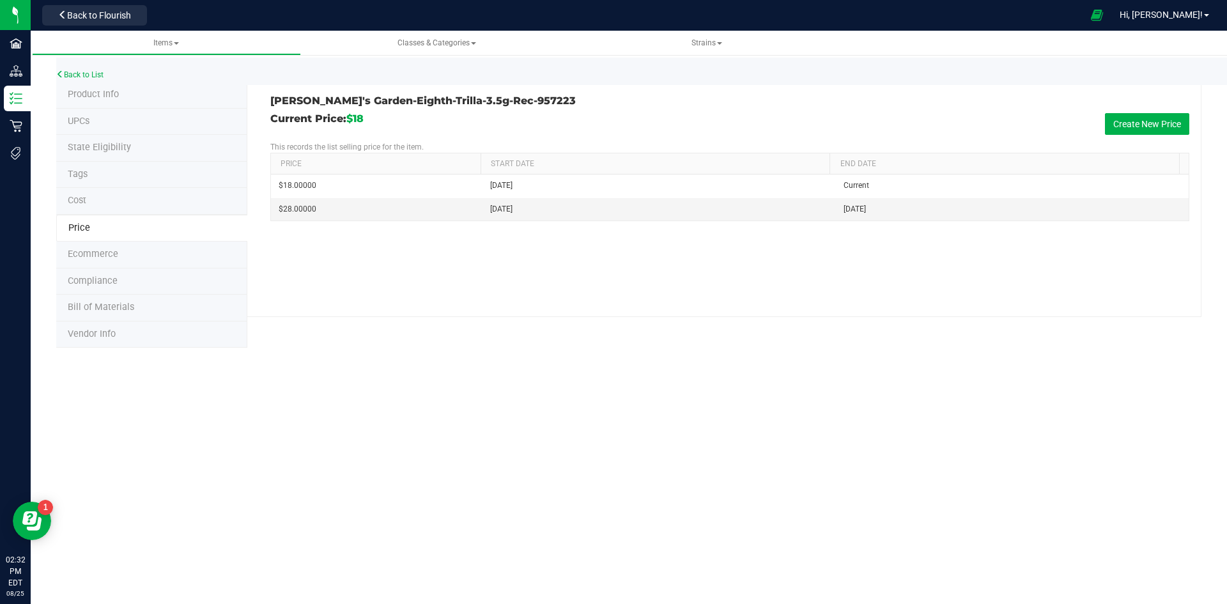
click at [119, 177] on li "Tags" at bounding box center [151, 175] width 191 height 27
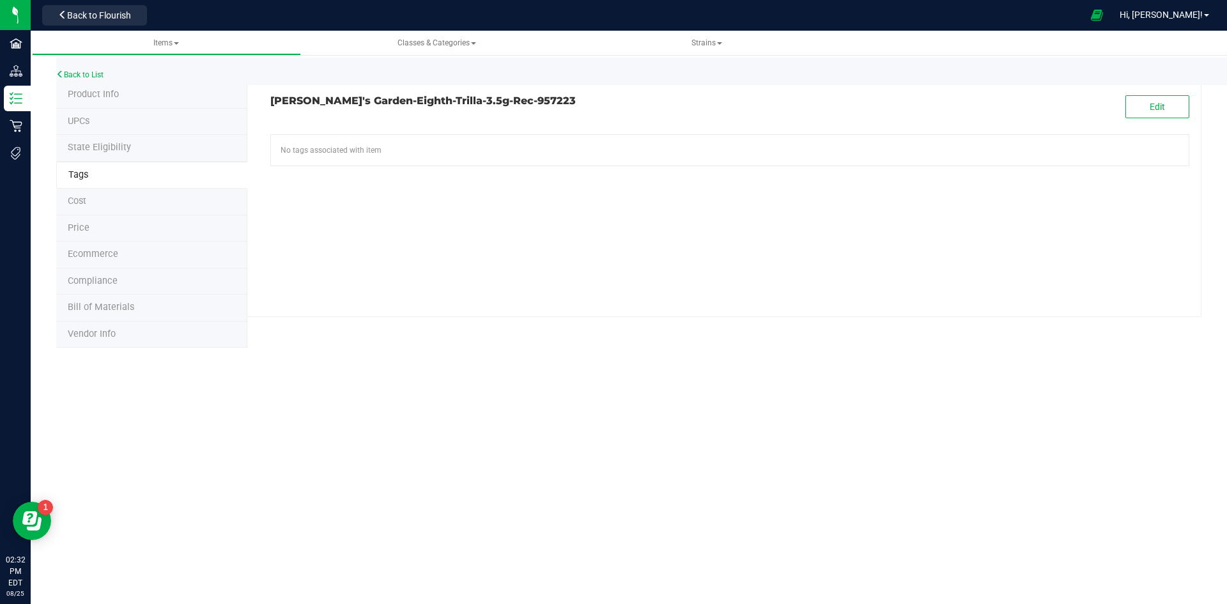
click at [101, 98] on span "Product Info" at bounding box center [93, 94] width 51 height 11
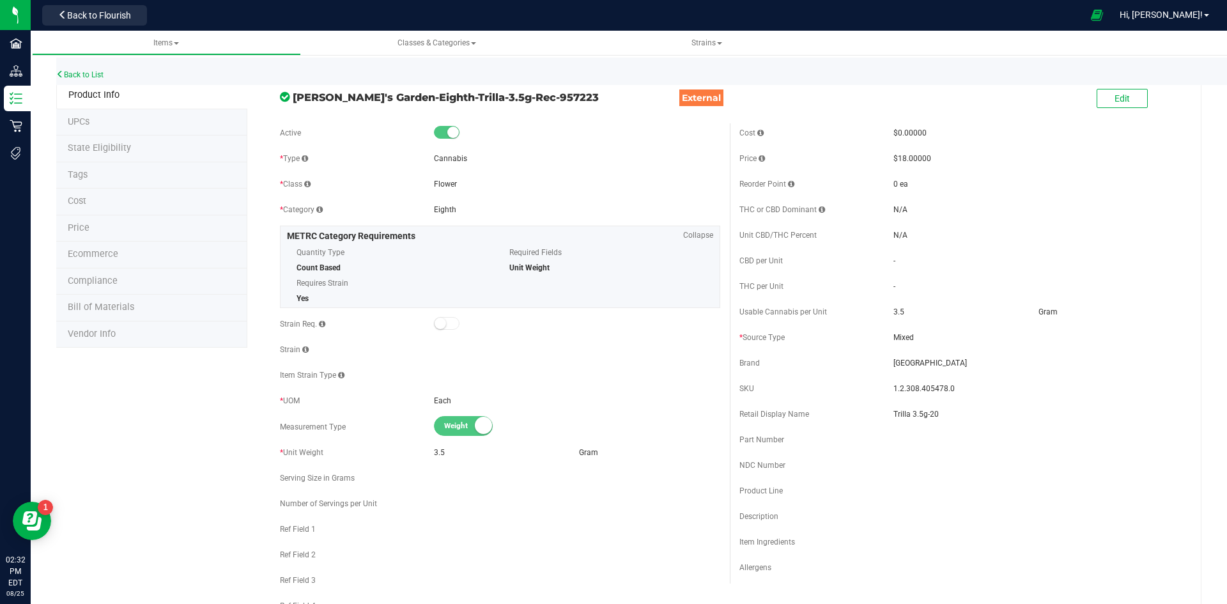
click at [111, 233] on li "Price" at bounding box center [151, 228] width 191 height 27
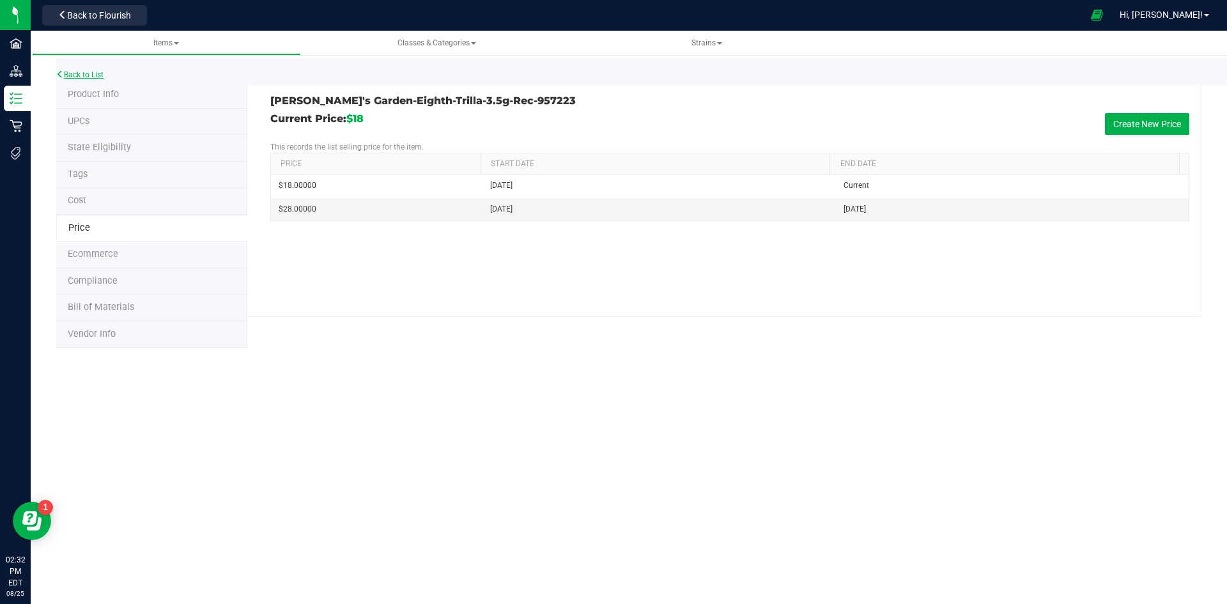
click at [91, 75] on link "Back to List" at bounding box center [79, 74] width 47 height 9
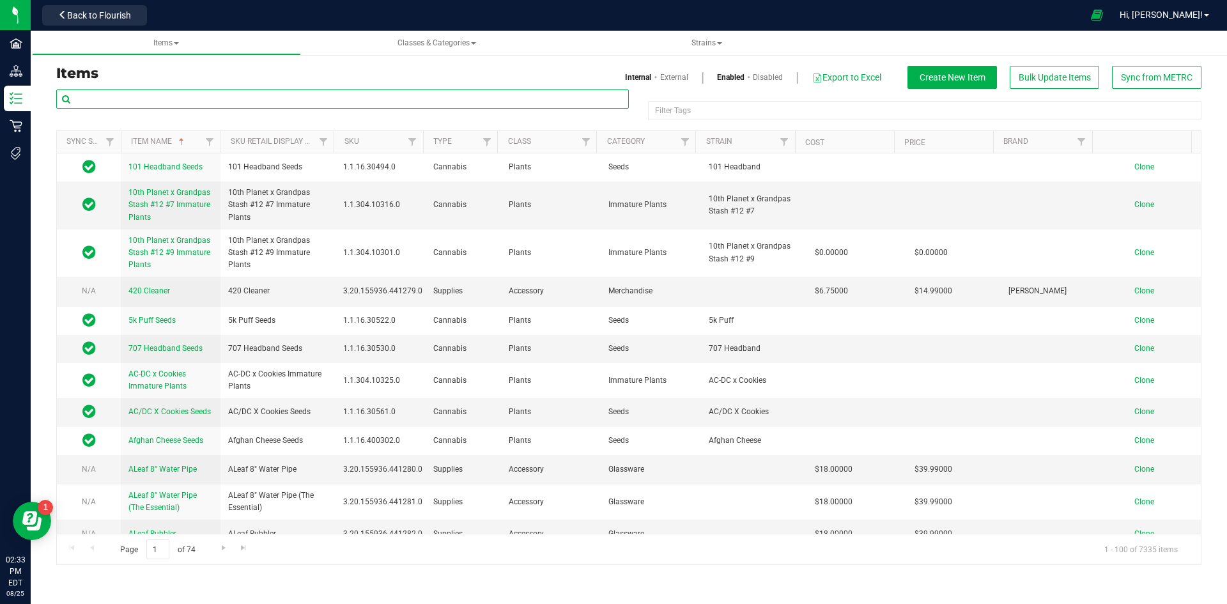
click at [107, 103] on input "text" at bounding box center [342, 98] width 572 height 19
paste input "1.2.308.405478.0"
type input "1.2.308.405478.0"
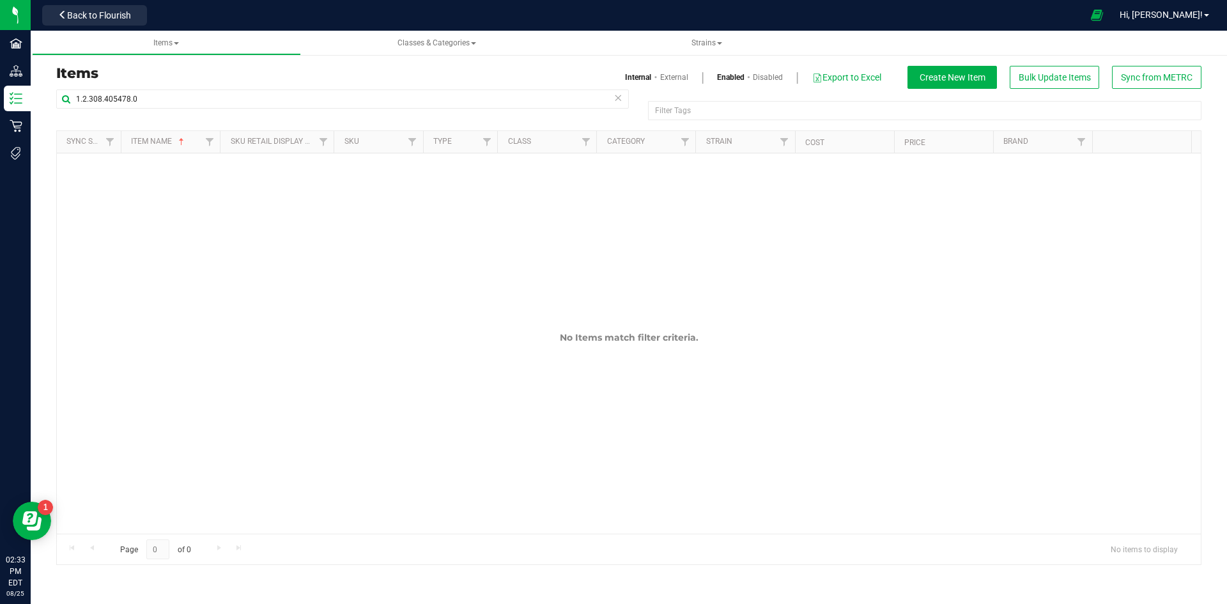
click at [676, 77] on link "External" at bounding box center [674, 77] width 28 height 11
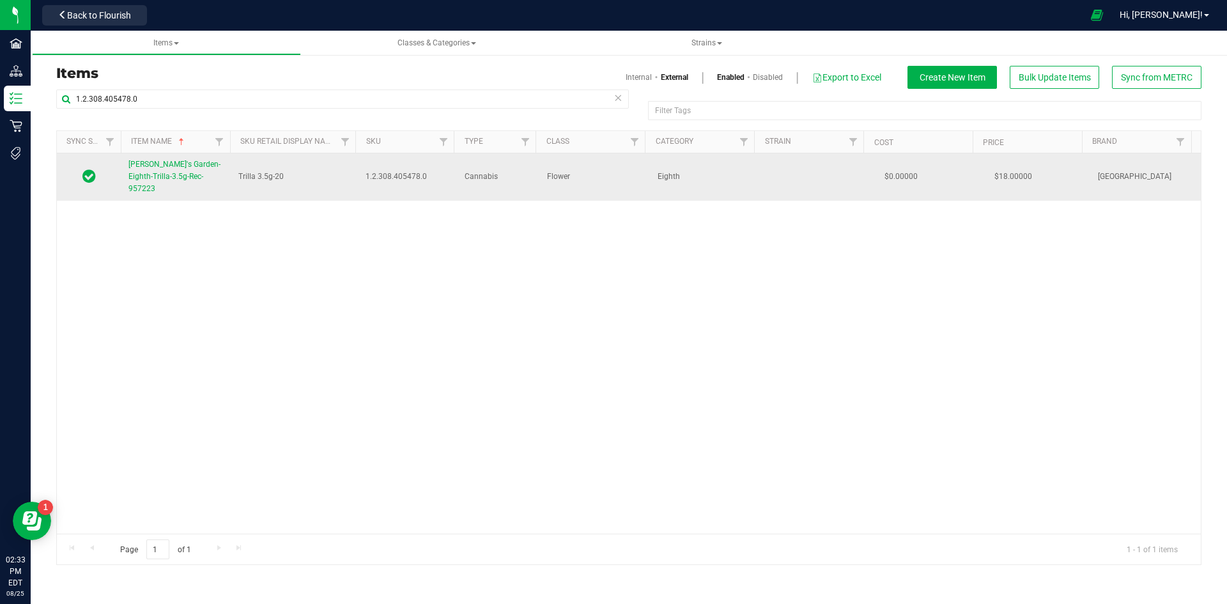
click at [158, 169] on span "[PERSON_NAME]'s Garden-Eighth-Trilla-3.5g-Rec-957223" at bounding box center [174, 176] width 92 height 33
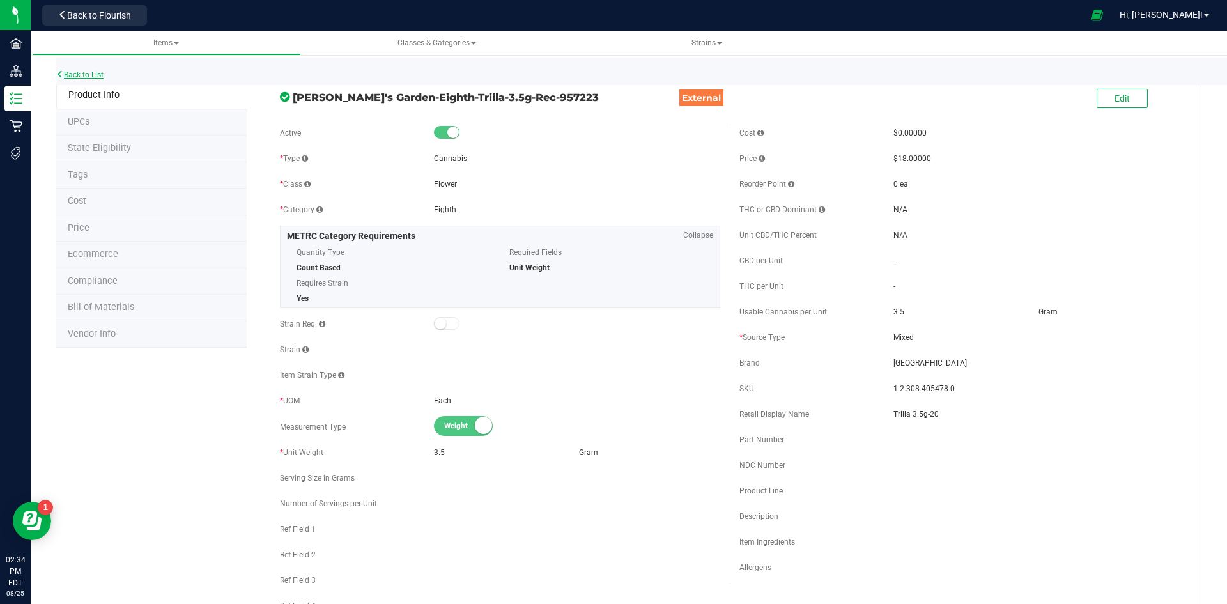
click at [97, 75] on link "Back to List" at bounding box center [79, 74] width 47 height 9
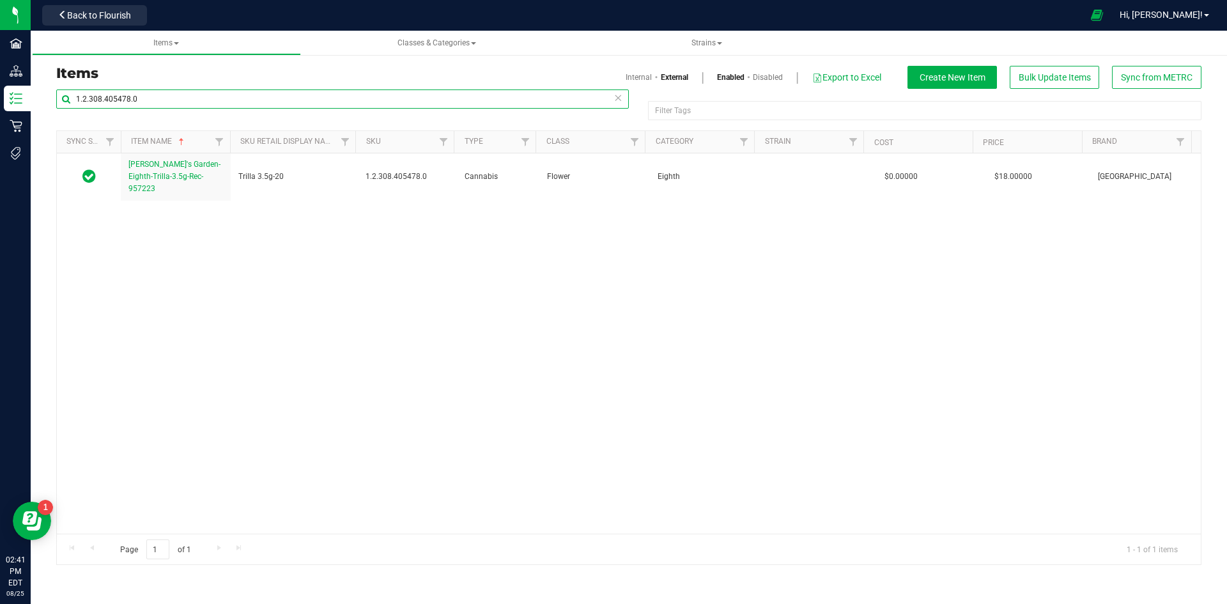
click at [122, 98] on input "1.2.308.405478.0" at bounding box center [342, 98] width 572 height 19
paste input "98782"
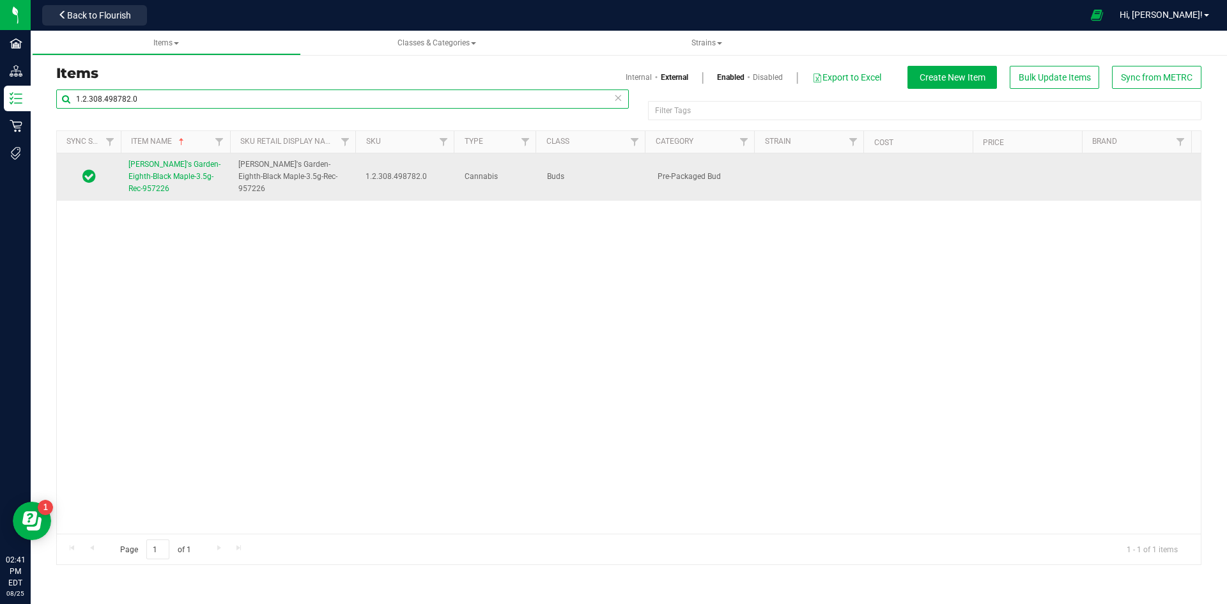
type input "1.2.308.498782.0"
click at [133, 175] on span "[PERSON_NAME]'s Garden-Eighth-Black Maple-3.5g-Rec-957226" at bounding box center [174, 176] width 92 height 33
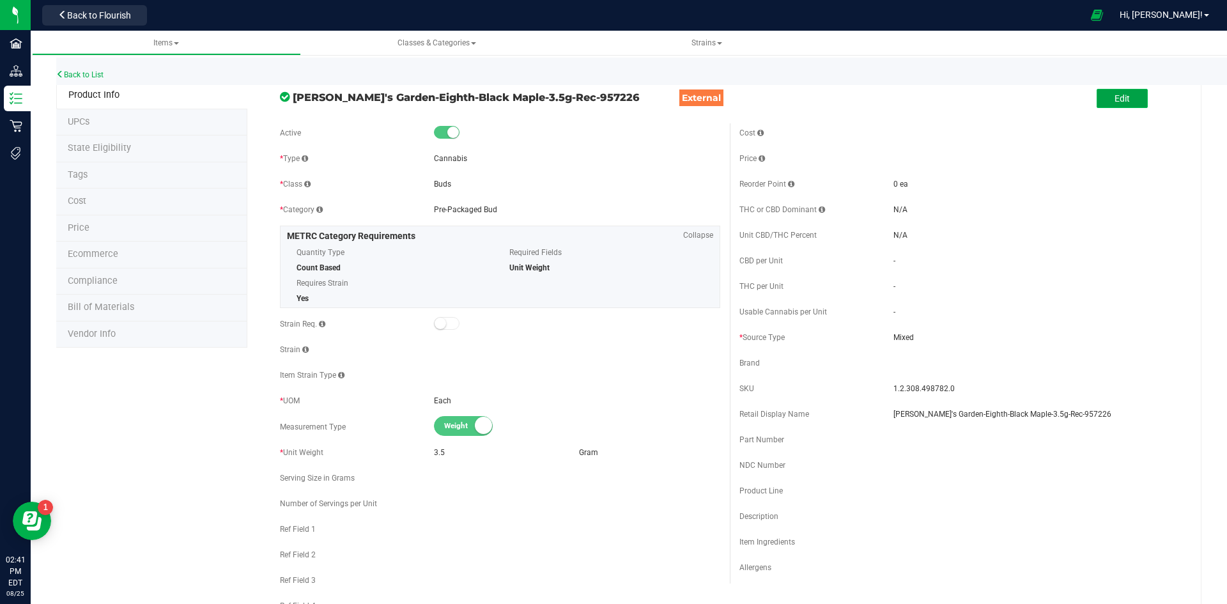
click at [1114, 100] on span "Edit" at bounding box center [1121, 98] width 15 height 10
click at [1077, 422] on input "[PERSON_NAME]'s Garden-Eighth-Black Maple-3.5g-Rec-957226" at bounding box center [1036, 413] width 286 height 19
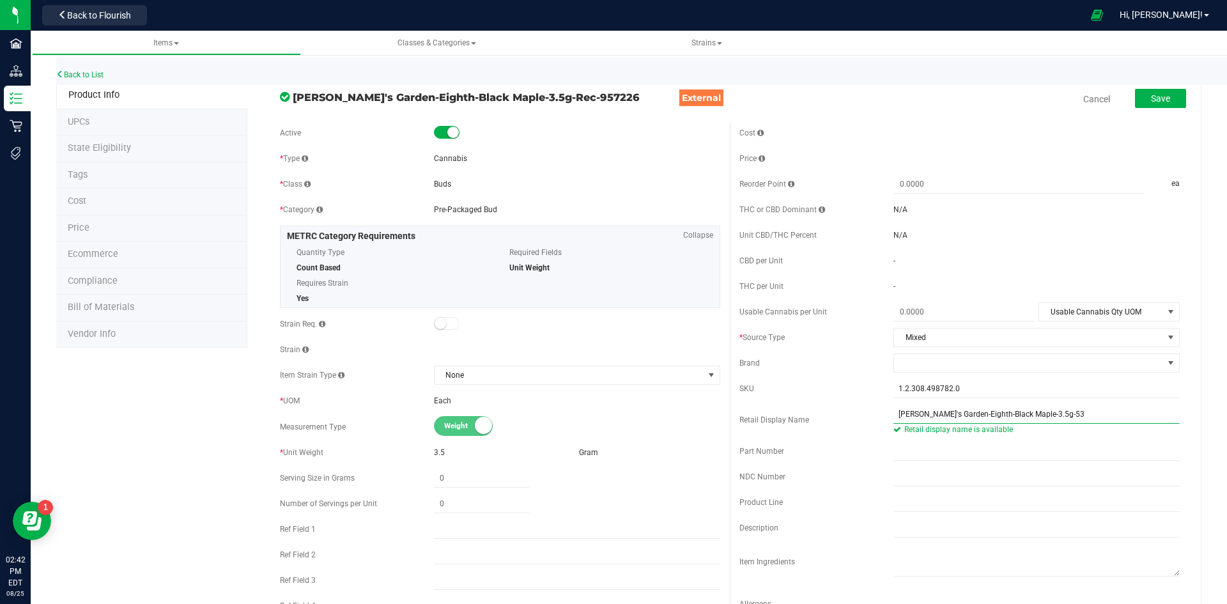
click at [970, 420] on input "Jardin's Garden-Eighth-Black Maple-3.5g-53" at bounding box center [1036, 413] width 286 height 19
type input "Black Maple-3.5g-53"
click at [967, 359] on span at bounding box center [1028, 363] width 269 height 18
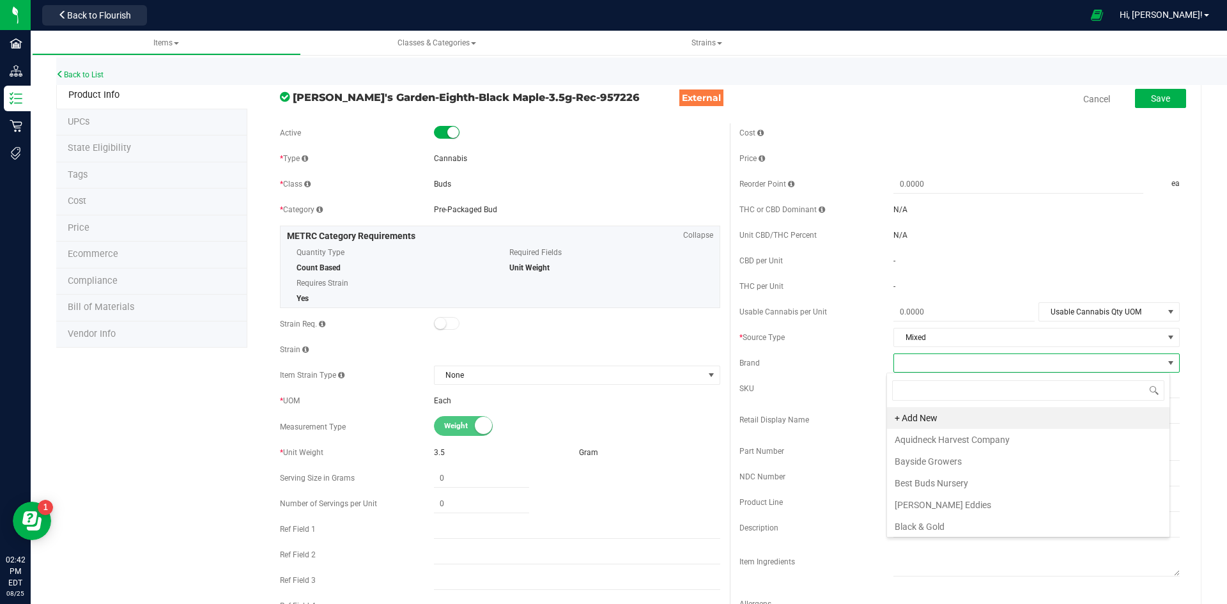
scroll to position [19, 284]
type input "j"
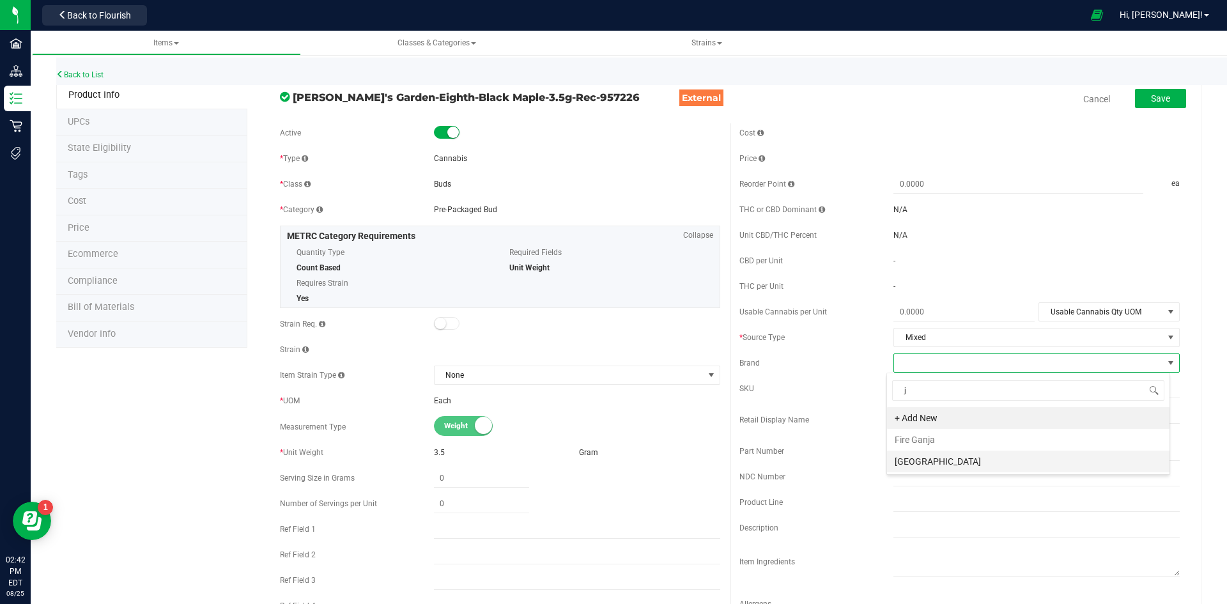
click at [948, 462] on li "[GEOGRAPHIC_DATA]" at bounding box center [1028, 461] width 282 height 22
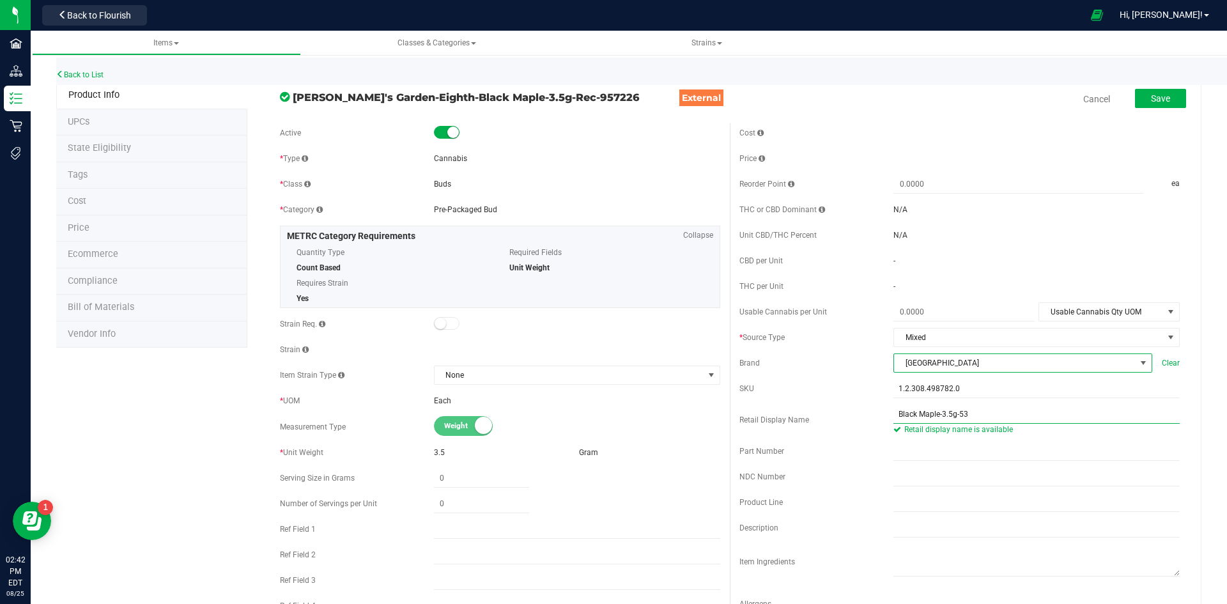
click at [893, 418] on input "Black Maple-3.5g-53" at bounding box center [1036, 413] width 286 height 19
click at [945, 319] on span at bounding box center [963, 312] width 141 height 19
type input "3.5"
type input "3.5000"
click at [1048, 316] on span "Usable Cannabis Qty UOM" at bounding box center [1101, 312] width 124 height 18
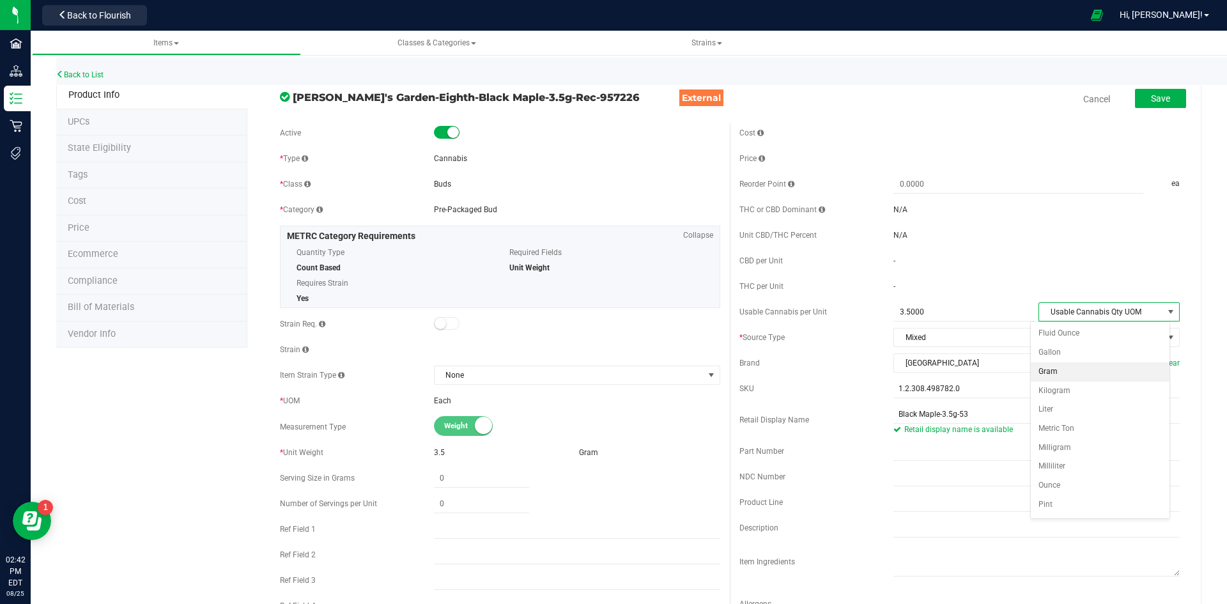
click at [1059, 370] on li "Gram" at bounding box center [1099, 371] width 139 height 19
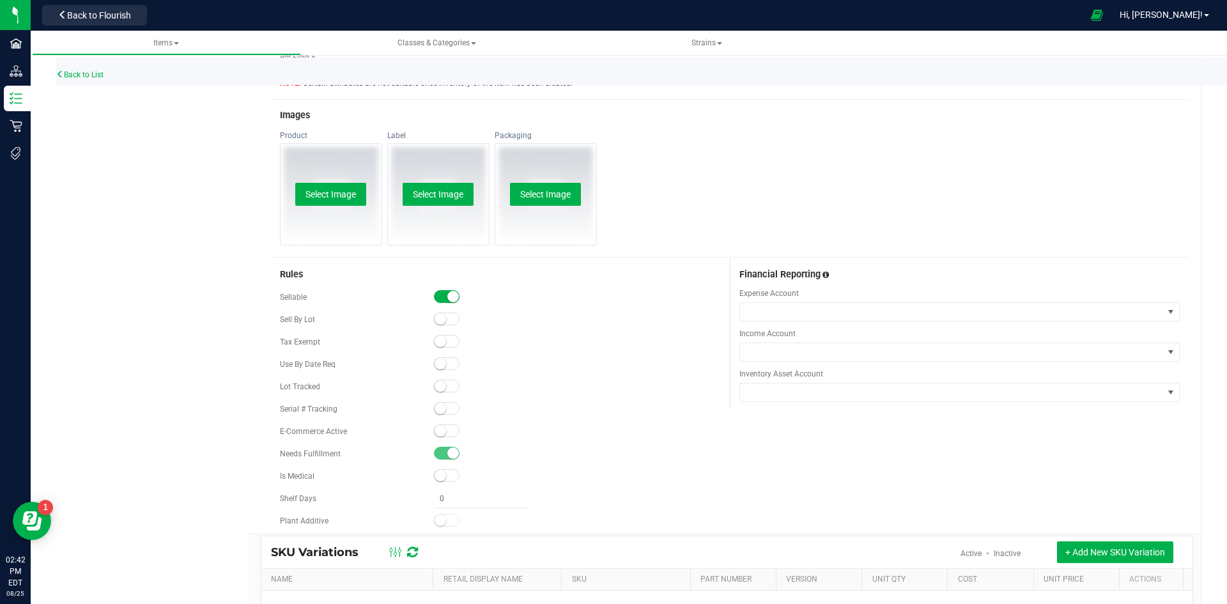
scroll to position [575, 0]
click at [441, 424] on span at bounding box center [447, 429] width 26 height 13
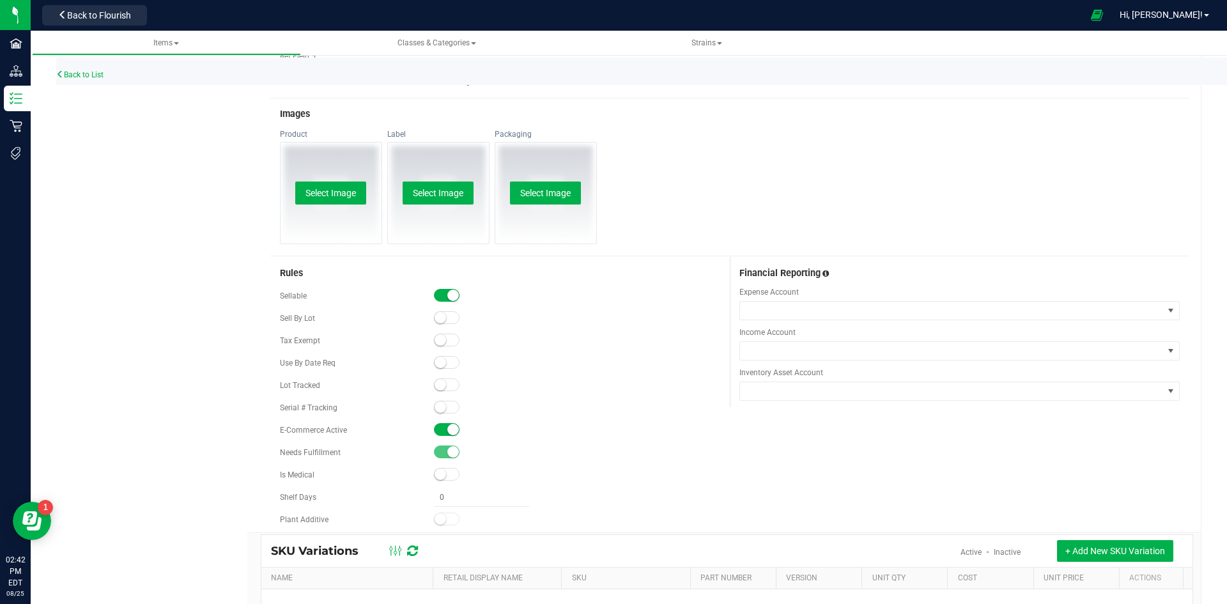
click at [446, 384] on span at bounding box center [447, 384] width 26 height 13
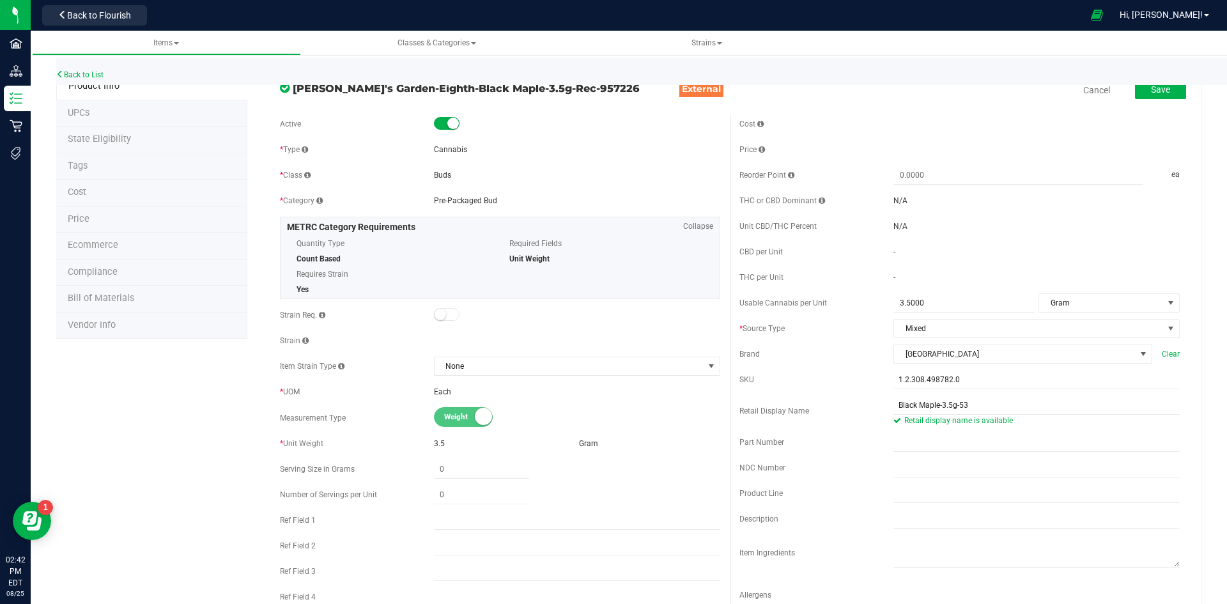
scroll to position [0, 0]
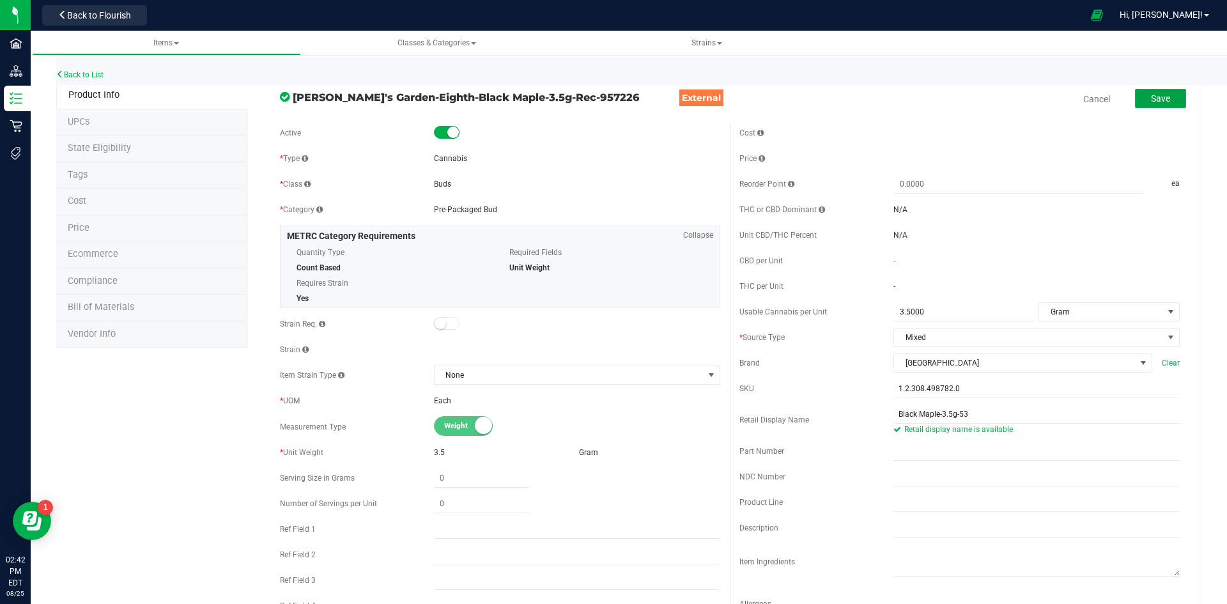
click at [1171, 103] on button "Save" at bounding box center [1160, 98] width 51 height 19
click at [98, 226] on li "Price" at bounding box center [151, 228] width 191 height 27
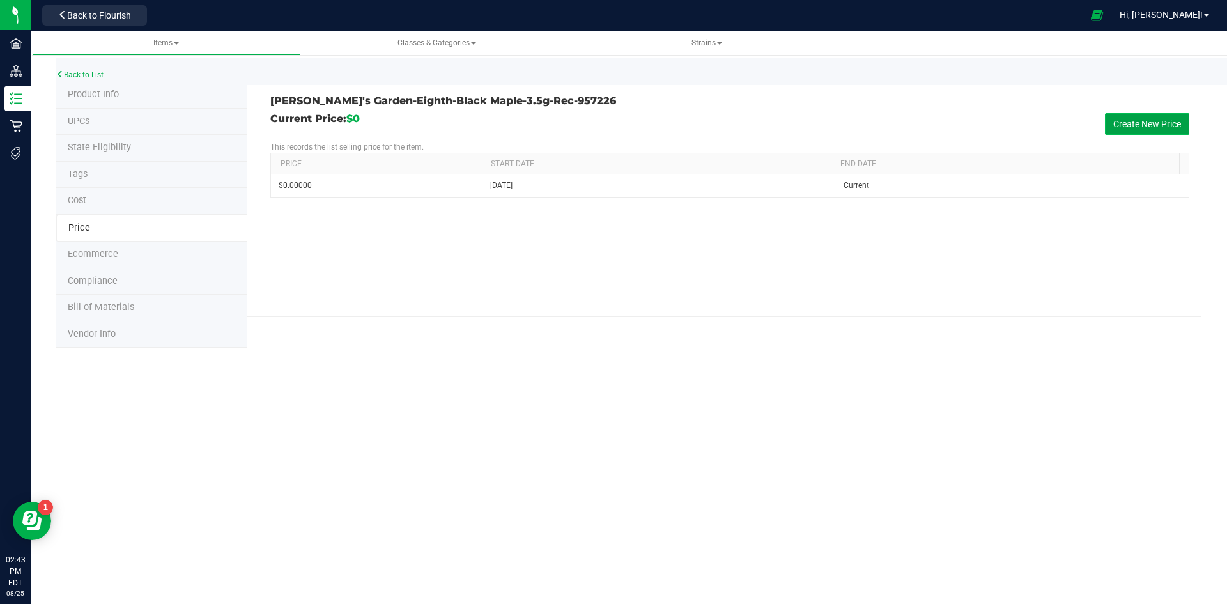
click at [1168, 126] on button "Create New Price" at bounding box center [1147, 124] width 84 height 22
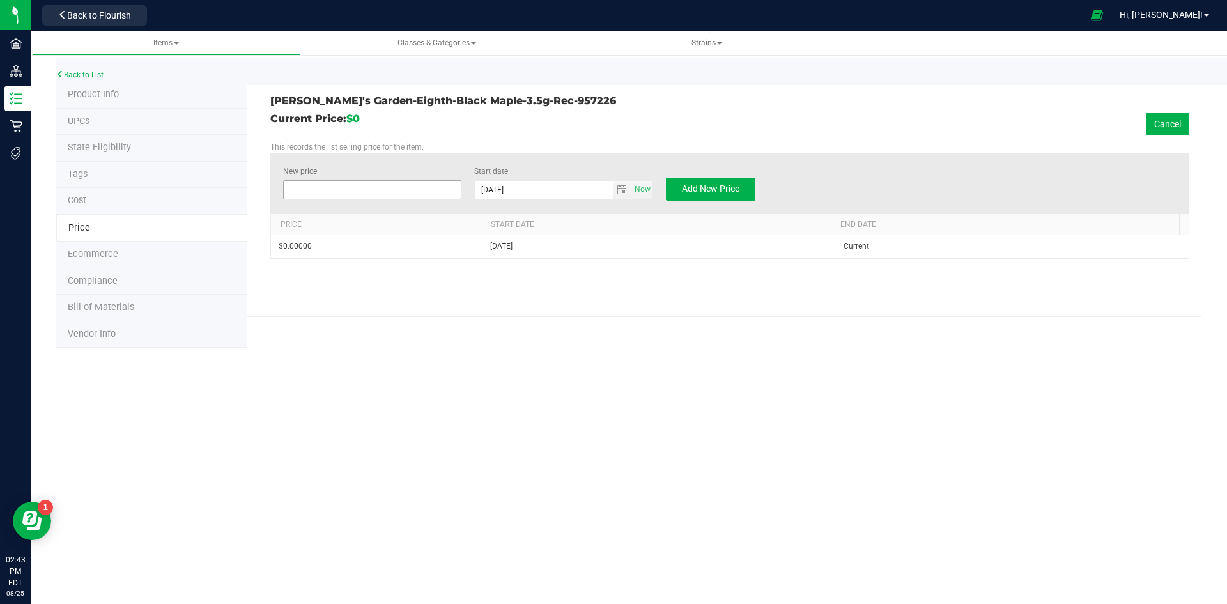
click at [322, 192] on span at bounding box center [372, 189] width 179 height 19
type input "30"
click at [731, 187] on span "Add New Price" at bounding box center [710, 188] width 57 height 10
type input "$0.00000"
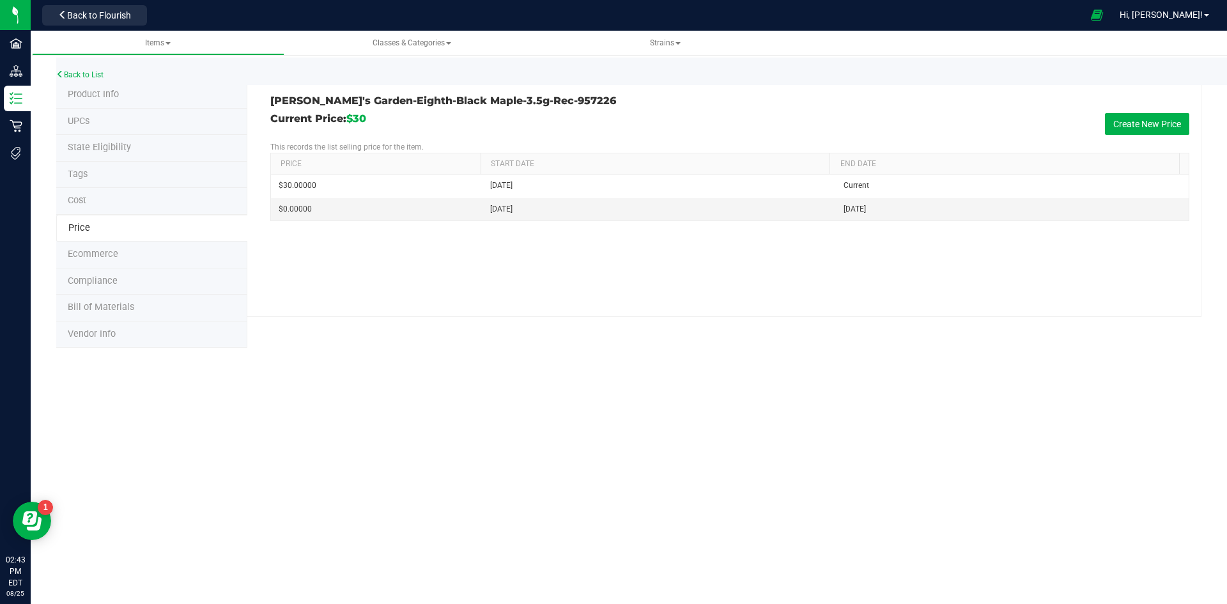
click at [95, 199] on li "Cost" at bounding box center [151, 201] width 191 height 27
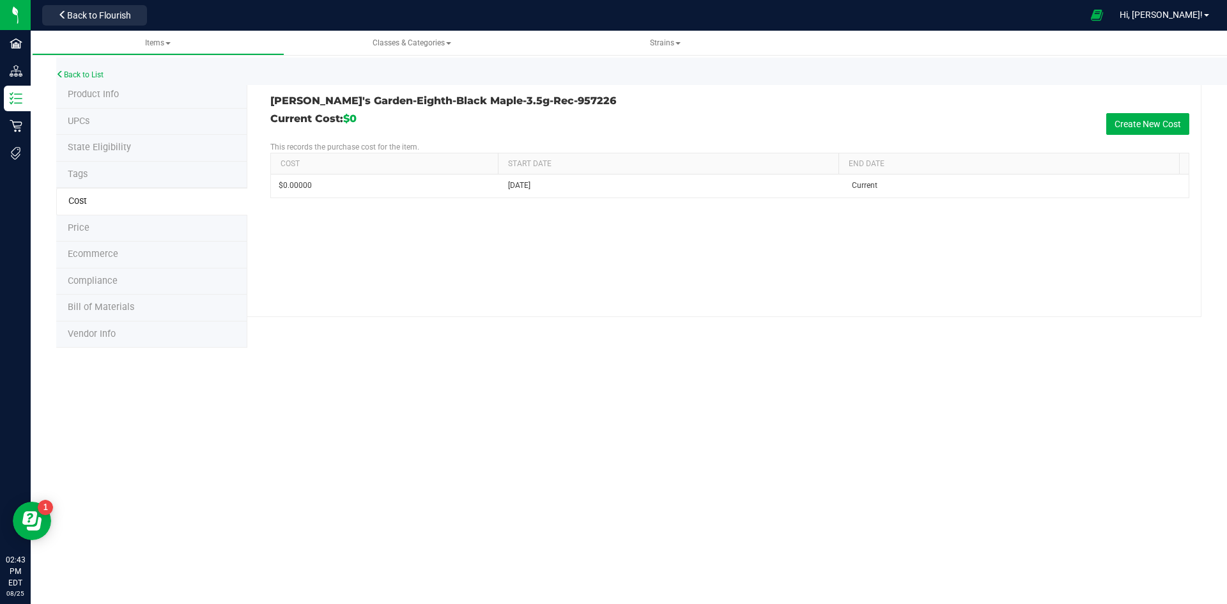
click at [130, 230] on li "Price" at bounding box center [151, 228] width 191 height 27
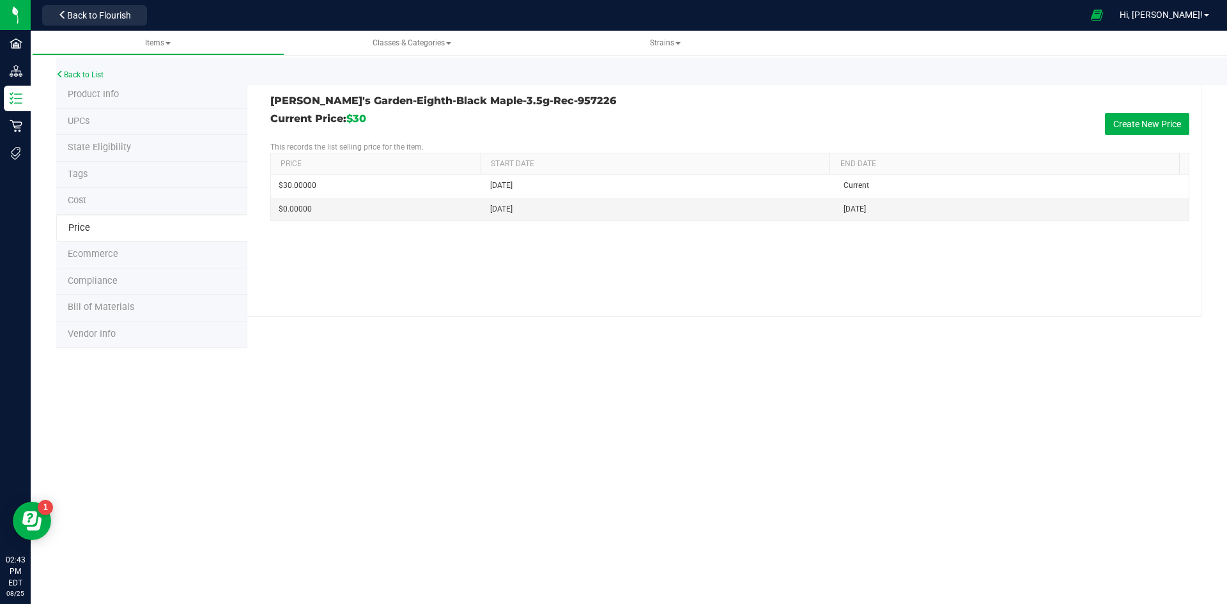
click at [111, 93] on span "Product Info" at bounding box center [93, 94] width 51 height 11
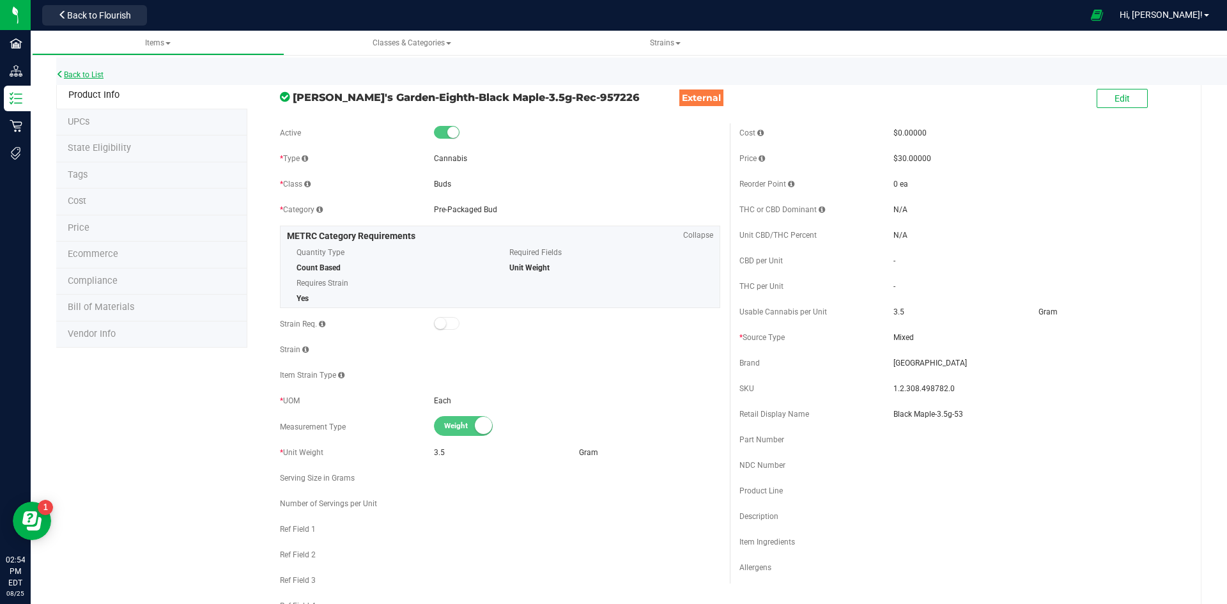
click at [95, 74] on link "Back to List" at bounding box center [79, 74] width 47 height 9
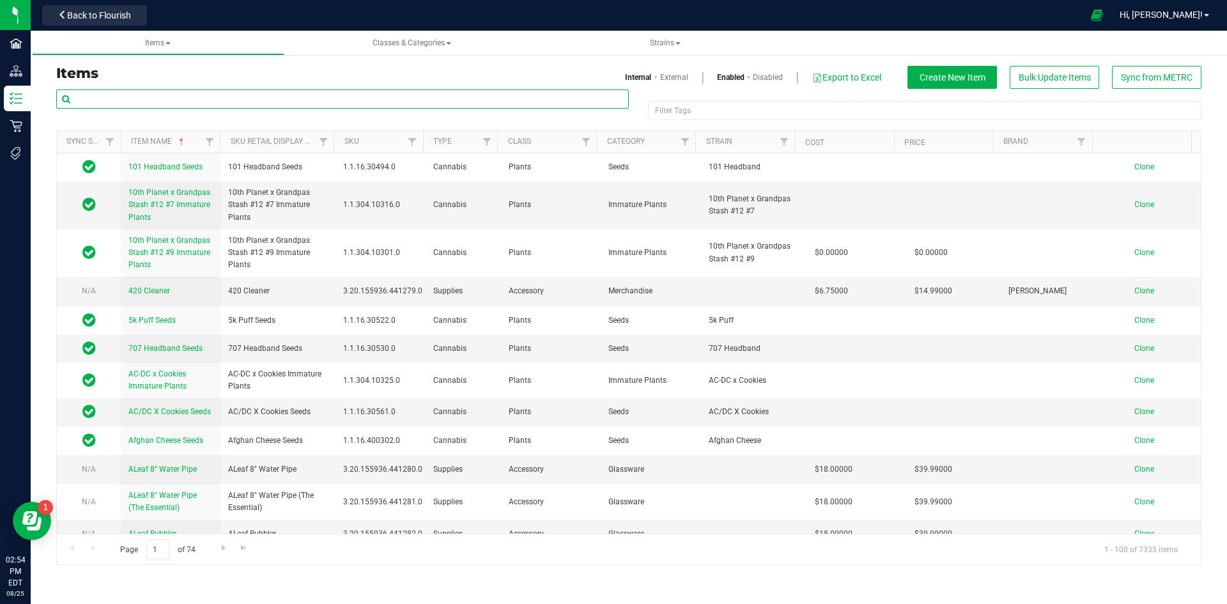
click at [166, 97] on input "text" at bounding box center [342, 98] width 572 height 19
paste input "1.2.308.405475.0"
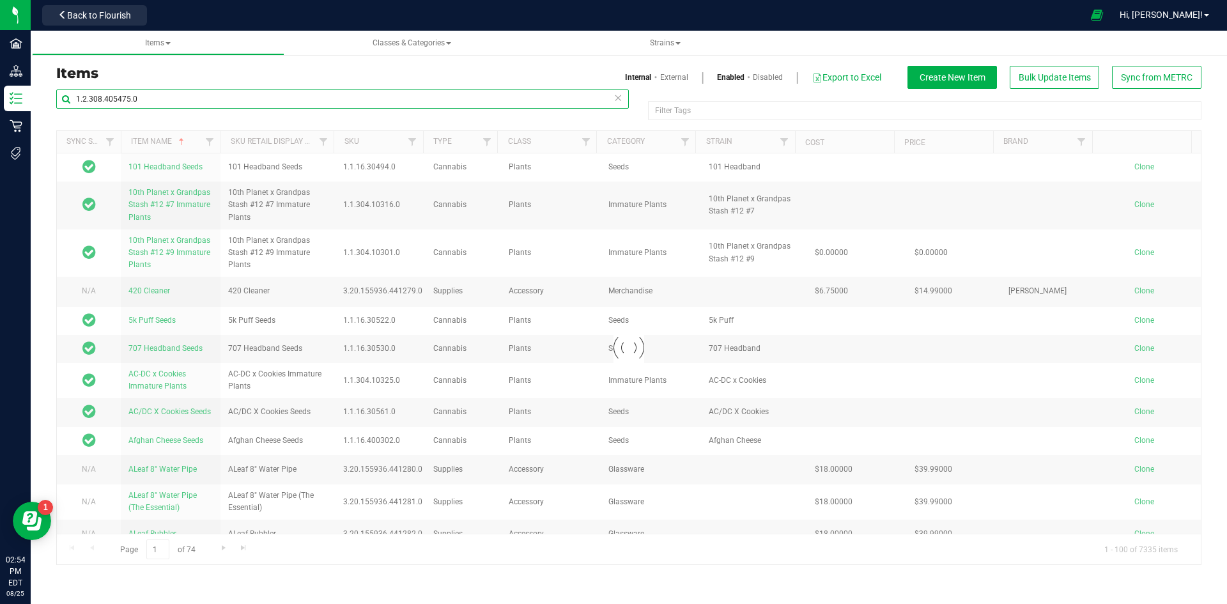
type input "1.2.308.405475.0"
click at [677, 78] on link "External" at bounding box center [674, 77] width 28 height 11
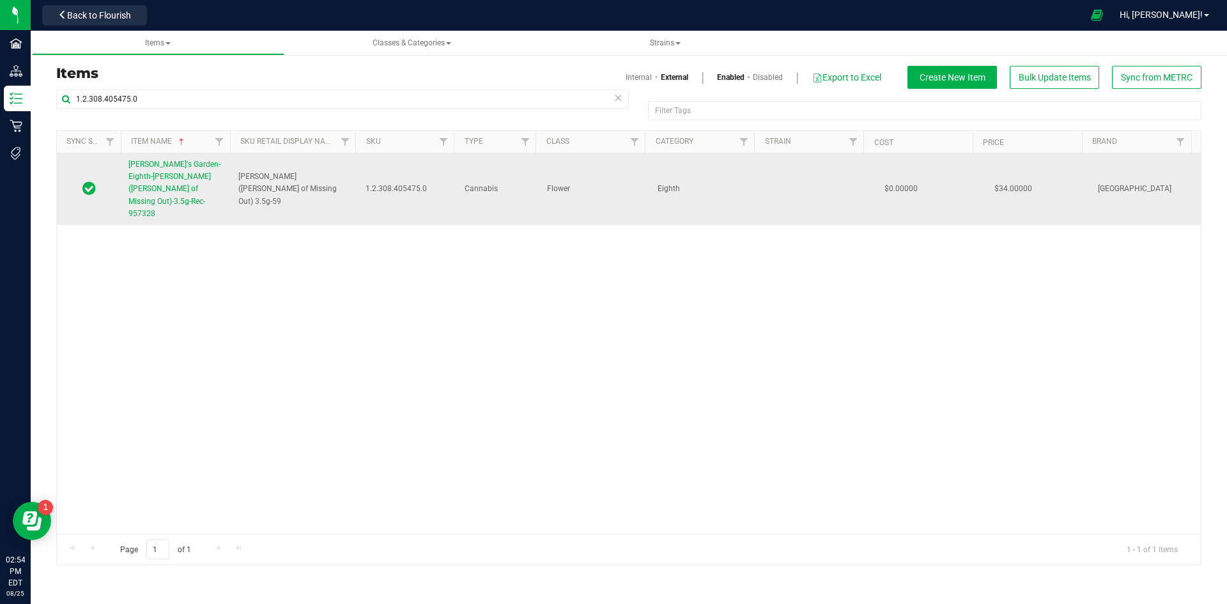
click at [133, 183] on link "[PERSON_NAME]'s Garden-Eighth-[PERSON_NAME]([PERSON_NAME] of Missing Out)-3.5g-…" at bounding box center [175, 188] width 95 height 61
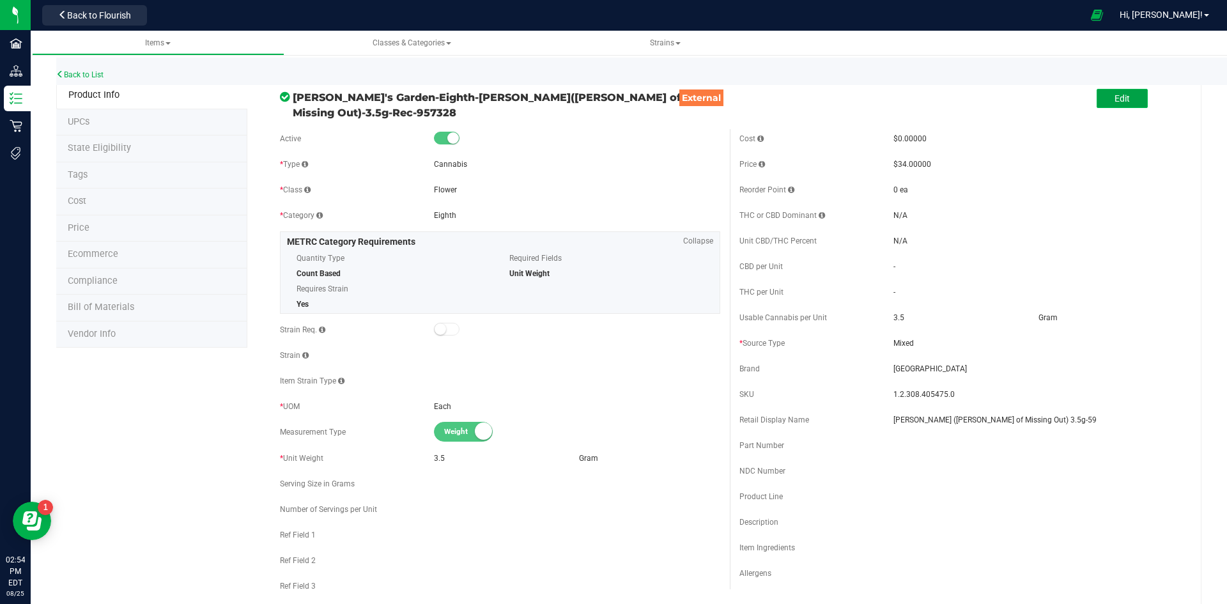
click at [1096, 93] on button "Edit" at bounding box center [1121, 98] width 51 height 19
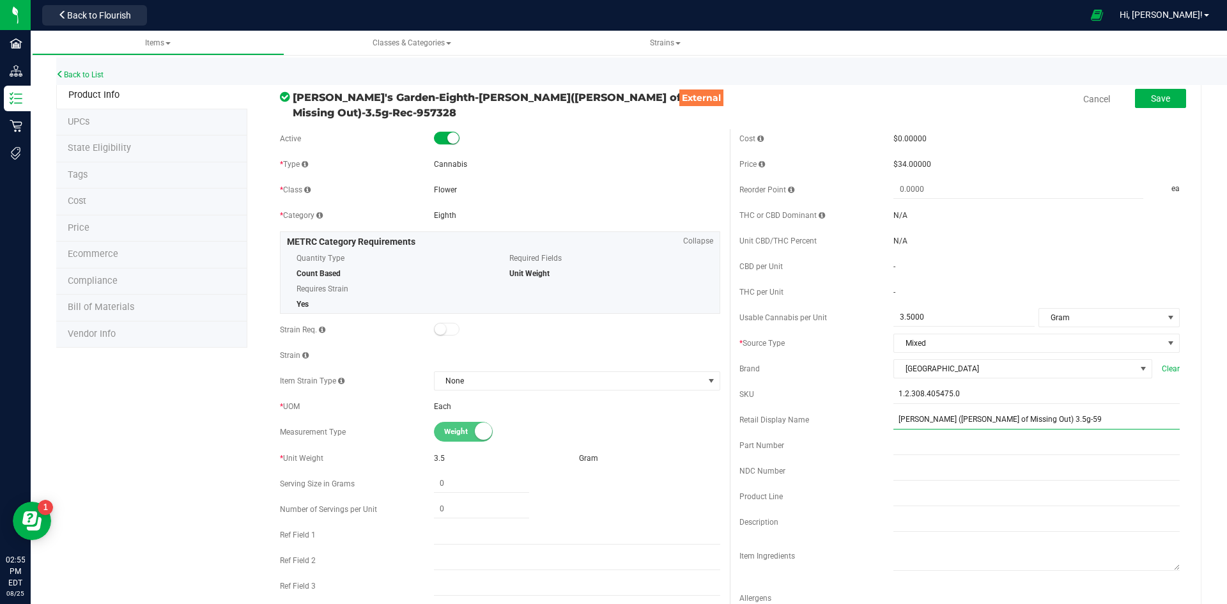
click at [1035, 422] on input "[PERSON_NAME] ([PERSON_NAME] of Missing Out) 3.5g-59" at bounding box center [1036, 419] width 286 height 19
type input "JOMO (Joy of Missing Out) 3.5g-57"
click at [1166, 105] on button "Save" at bounding box center [1160, 98] width 51 height 19
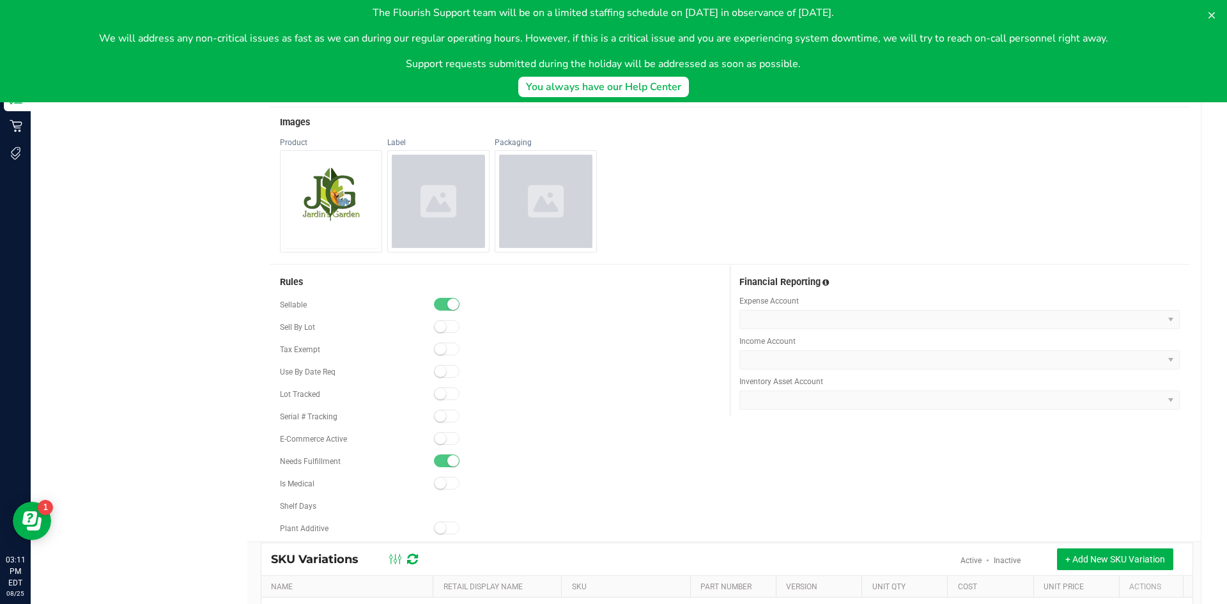
scroll to position [702, 0]
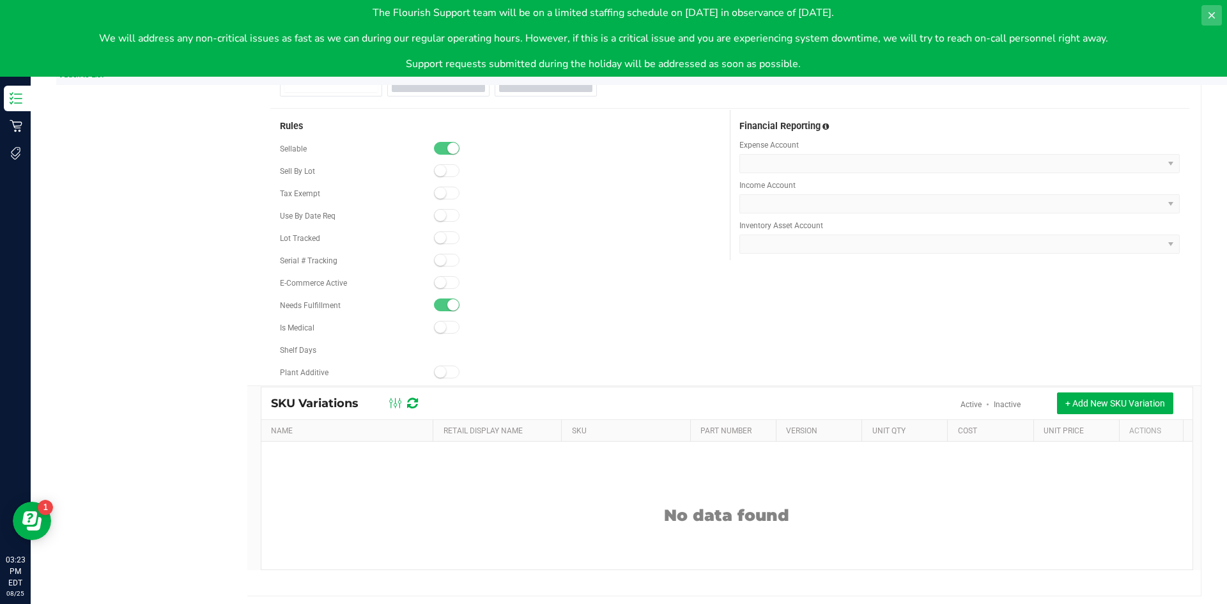
click at [1212, 19] on icon at bounding box center [1211, 15] width 10 height 10
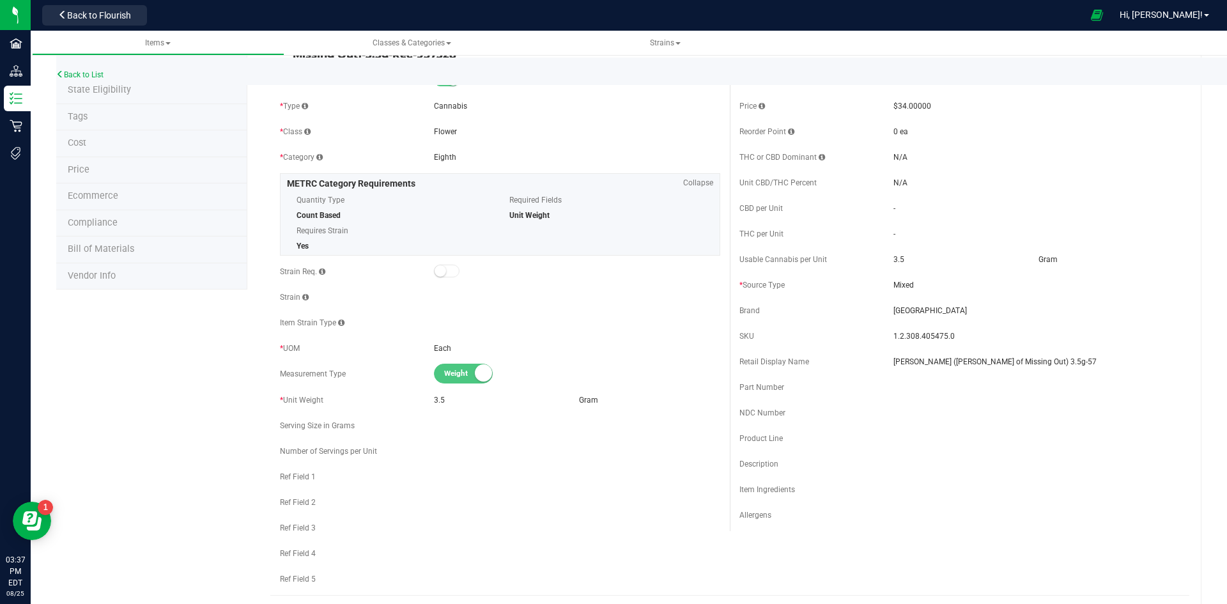
scroll to position [0, 0]
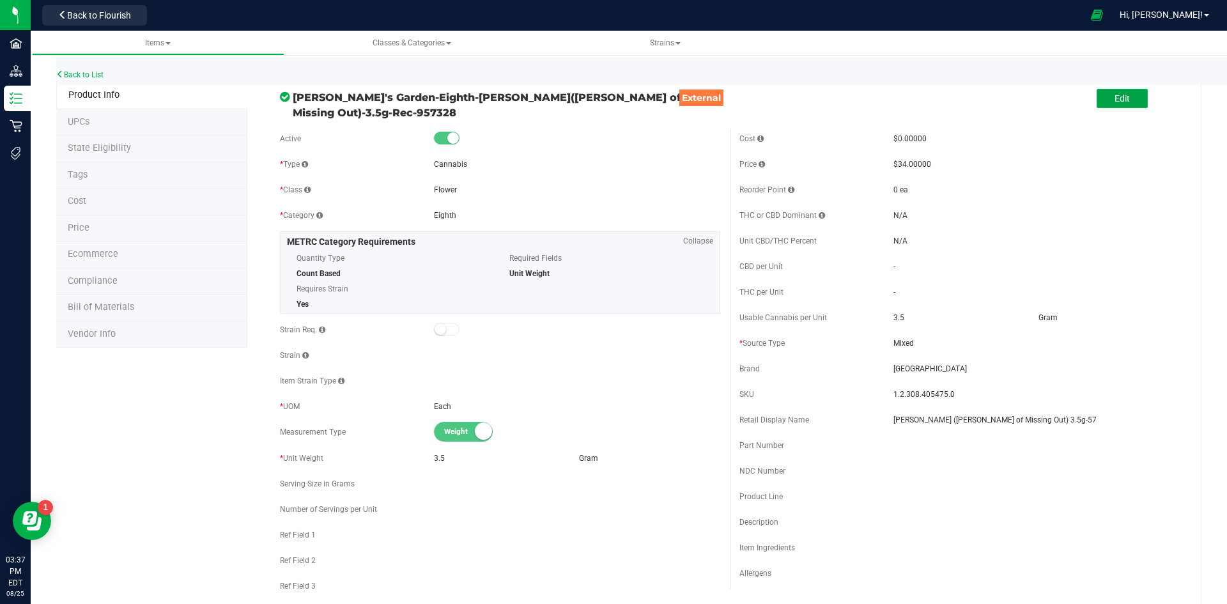
click at [1119, 97] on span "Edit" at bounding box center [1121, 98] width 15 height 10
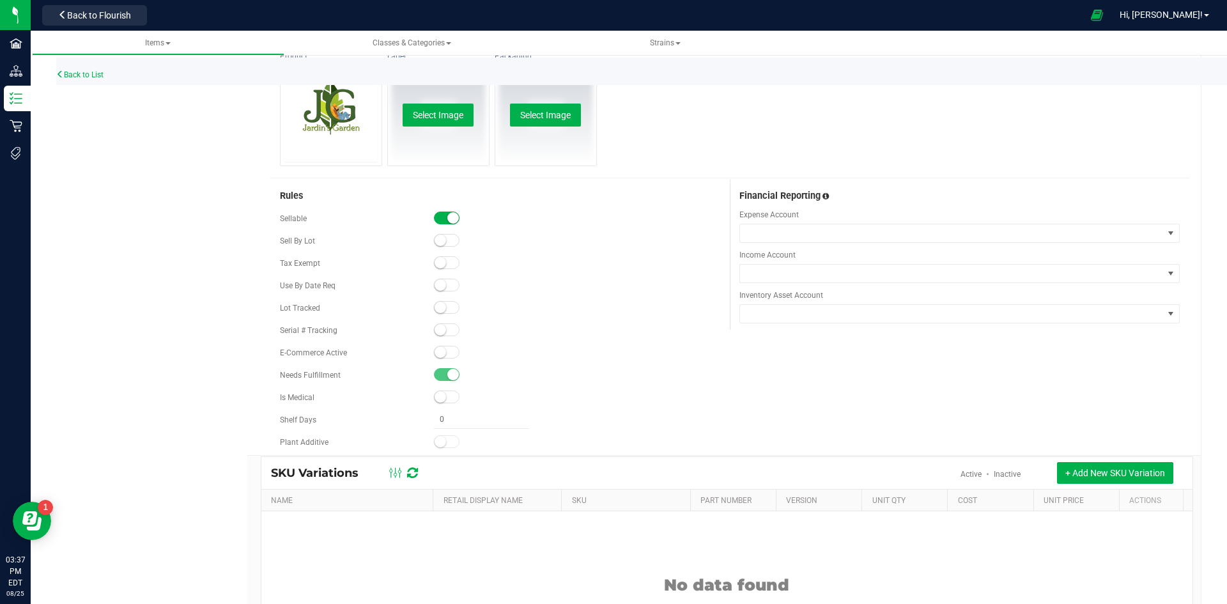
scroll to position [703, 0]
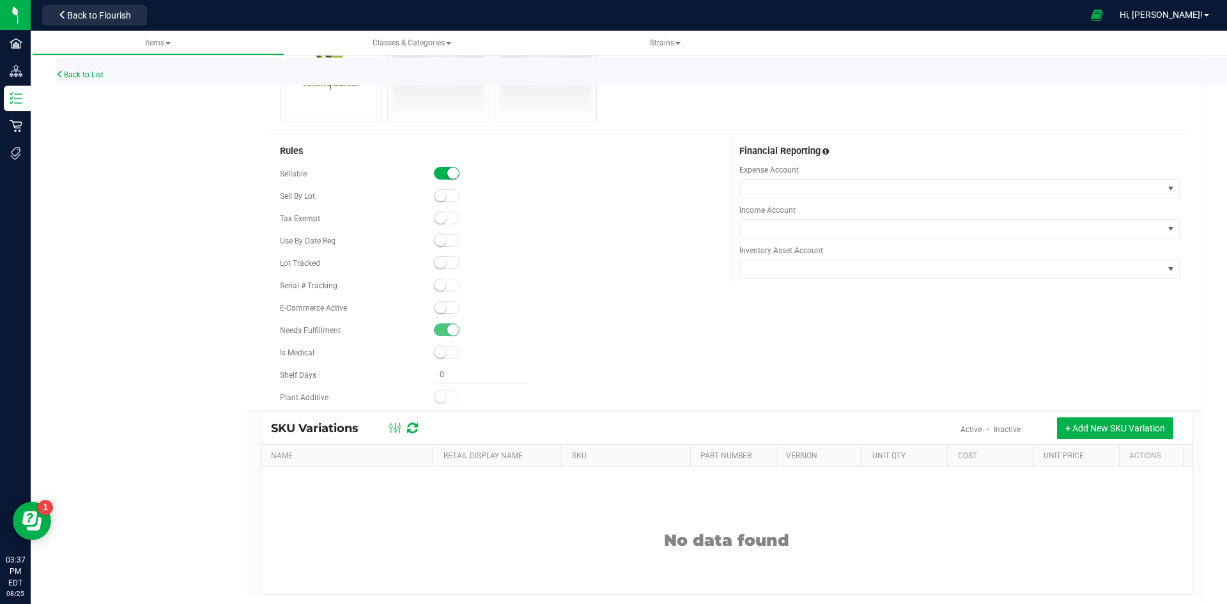
click at [443, 302] on span at bounding box center [447, 307] width 26 height 13
click at [444, 260] on span at bounding box center [447, 262] width 26 height 13
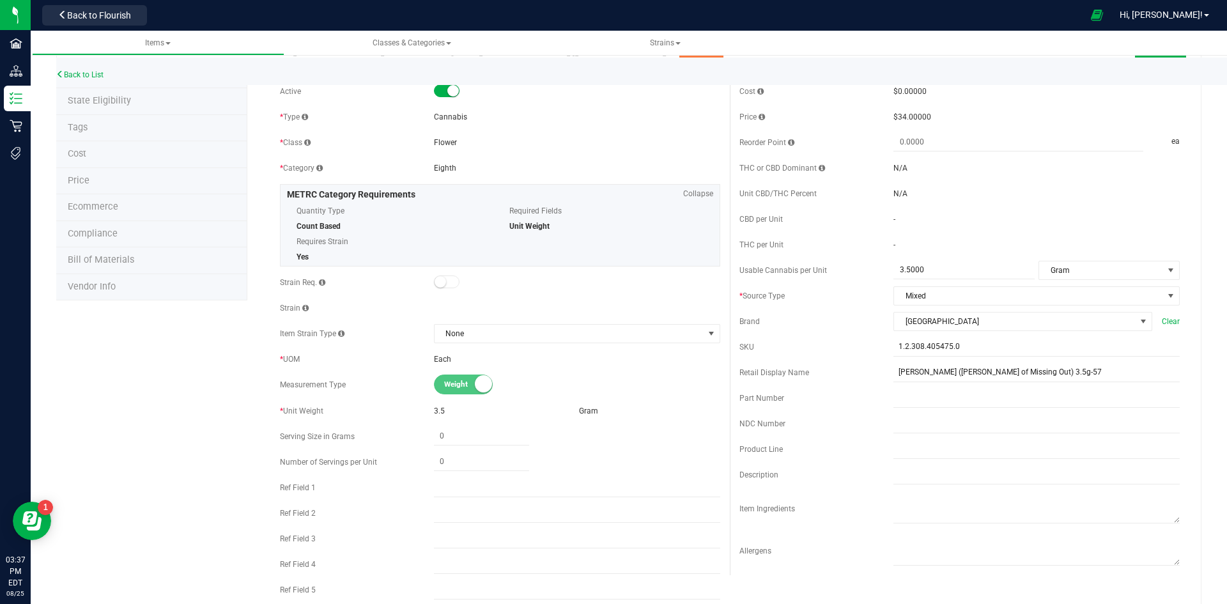
scroll to position [0, 0]
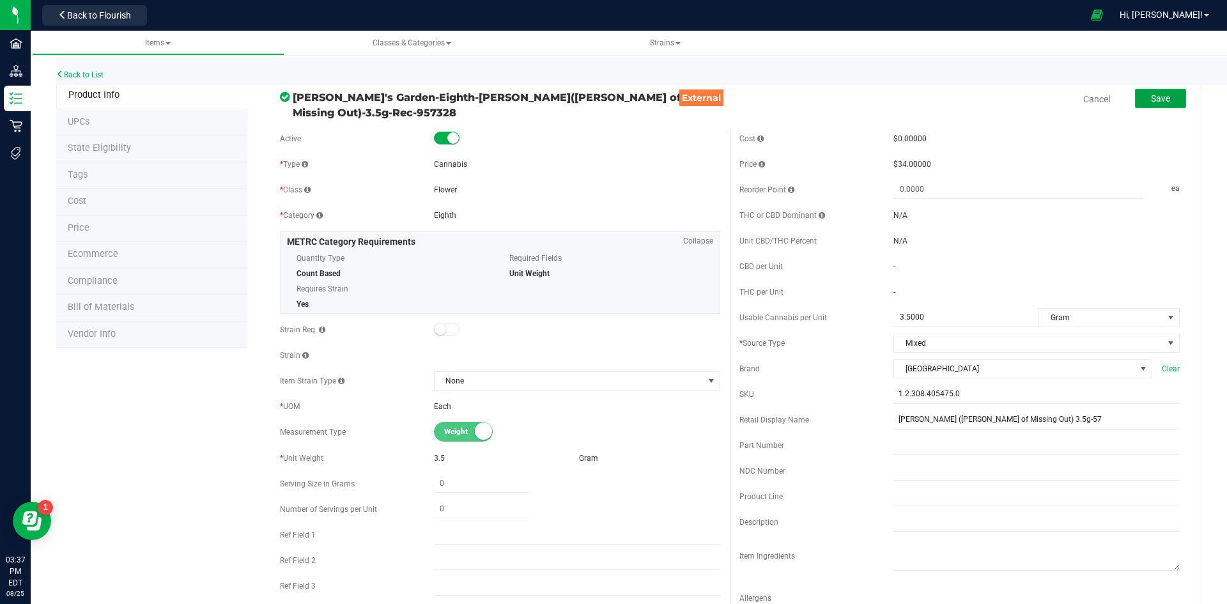
click at [1145, 92] on button "Save" at bounding box center [1160, 98] width 51 height 19
